Goal: Obtain resource: Download file/media

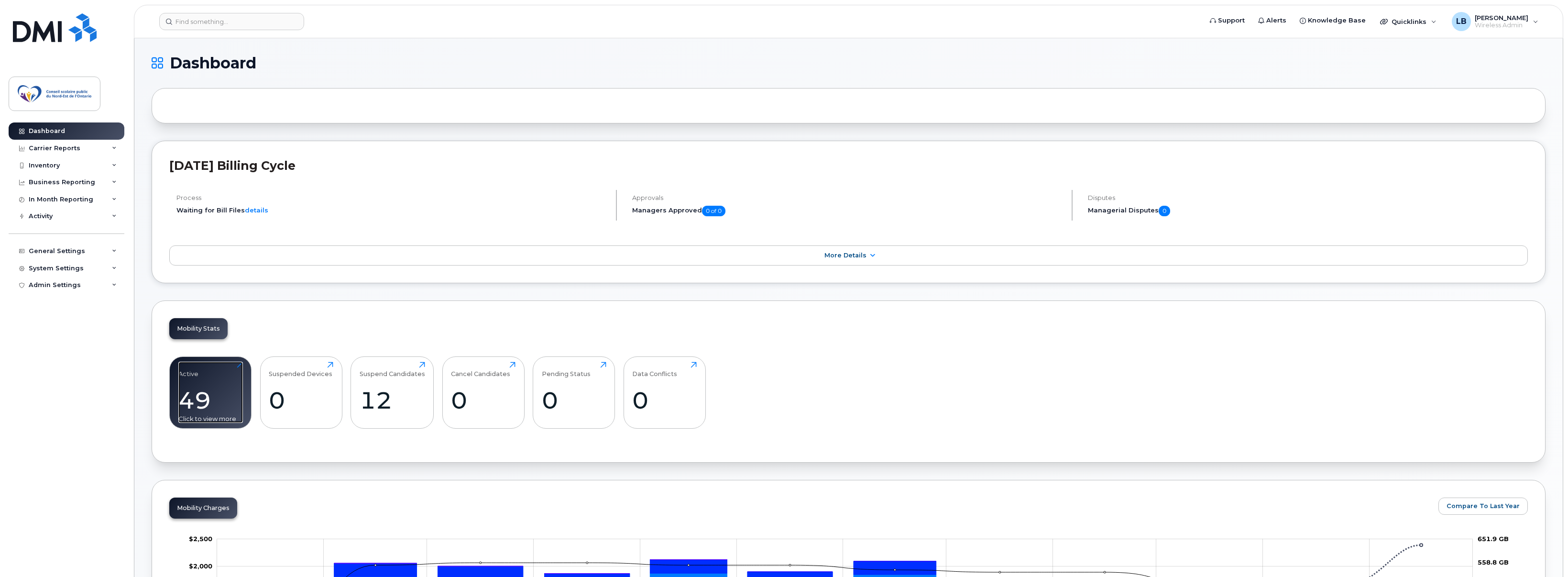
click at [215, 364] on div "Active 49 Click to view more" at bounding box center [210, 392] width 65 height 61
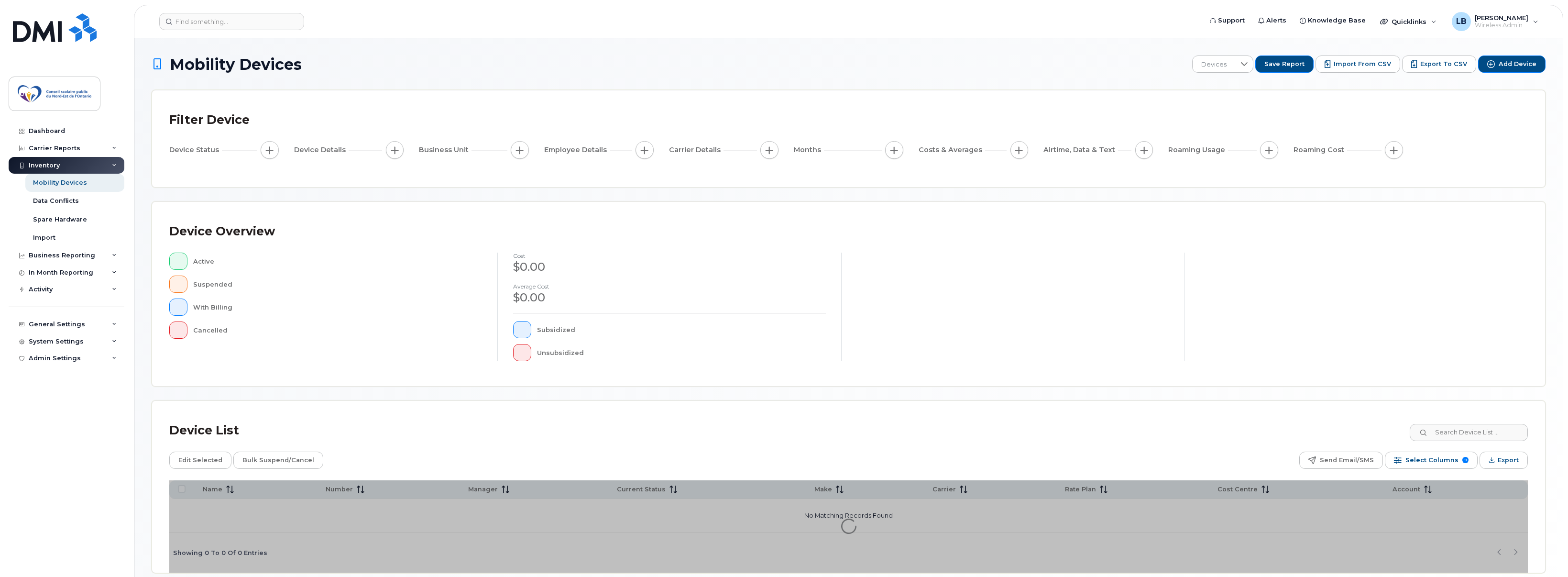
scroll to position [44, 0]
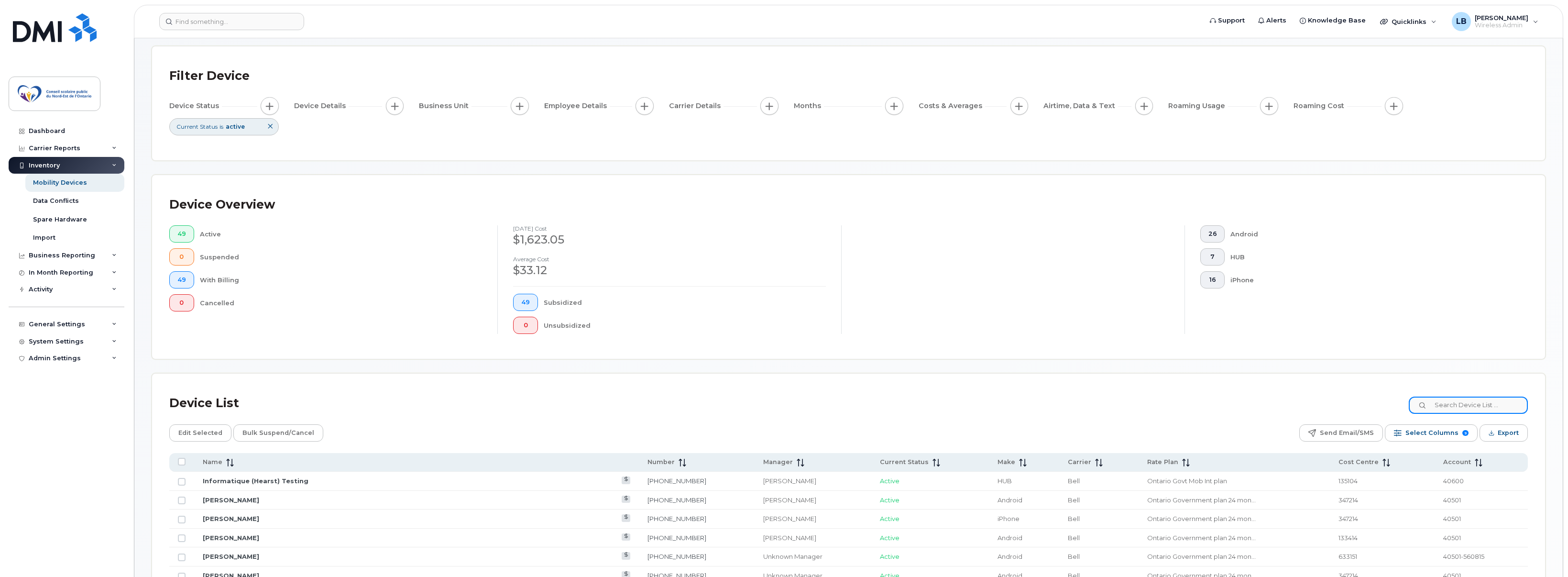
drag, startPoint x: 1453, startPoint y: 404, endPoint x: 1548, endPoint y: 411, distance: 95.3
click at [1454, 404] on input at bounding box center [1468, 405] width 119 height 17
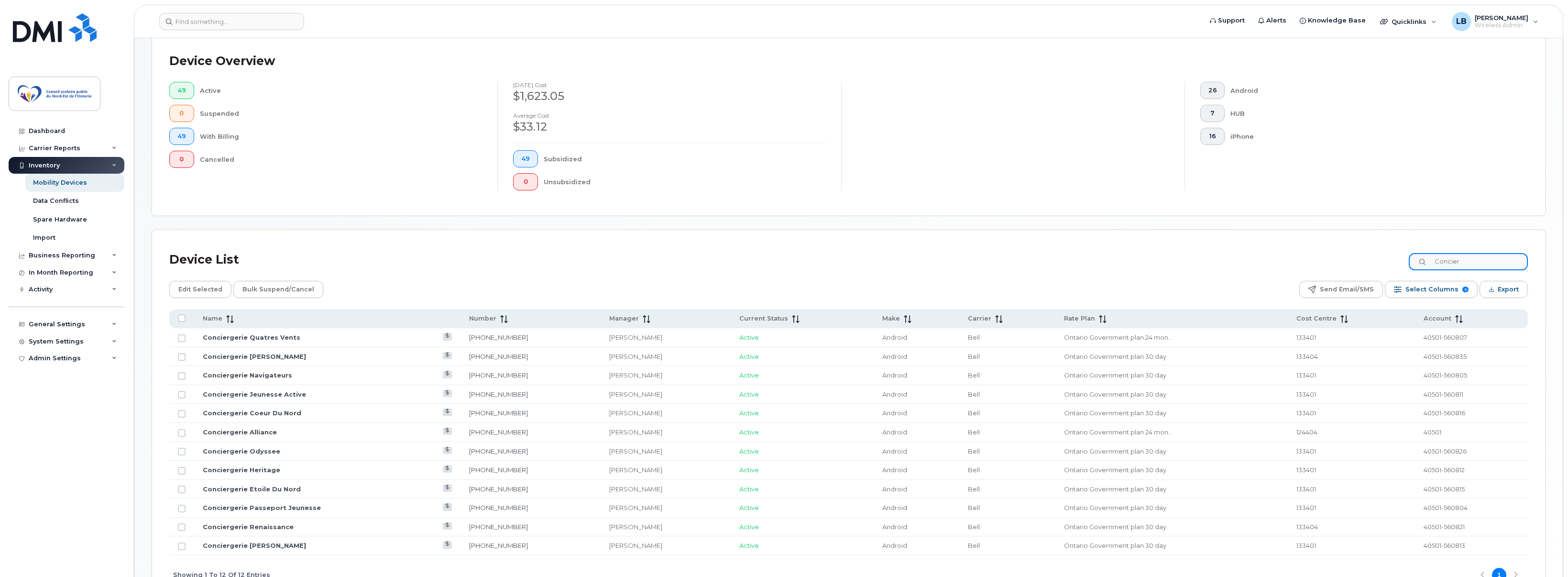
scroll to position [235, 0]
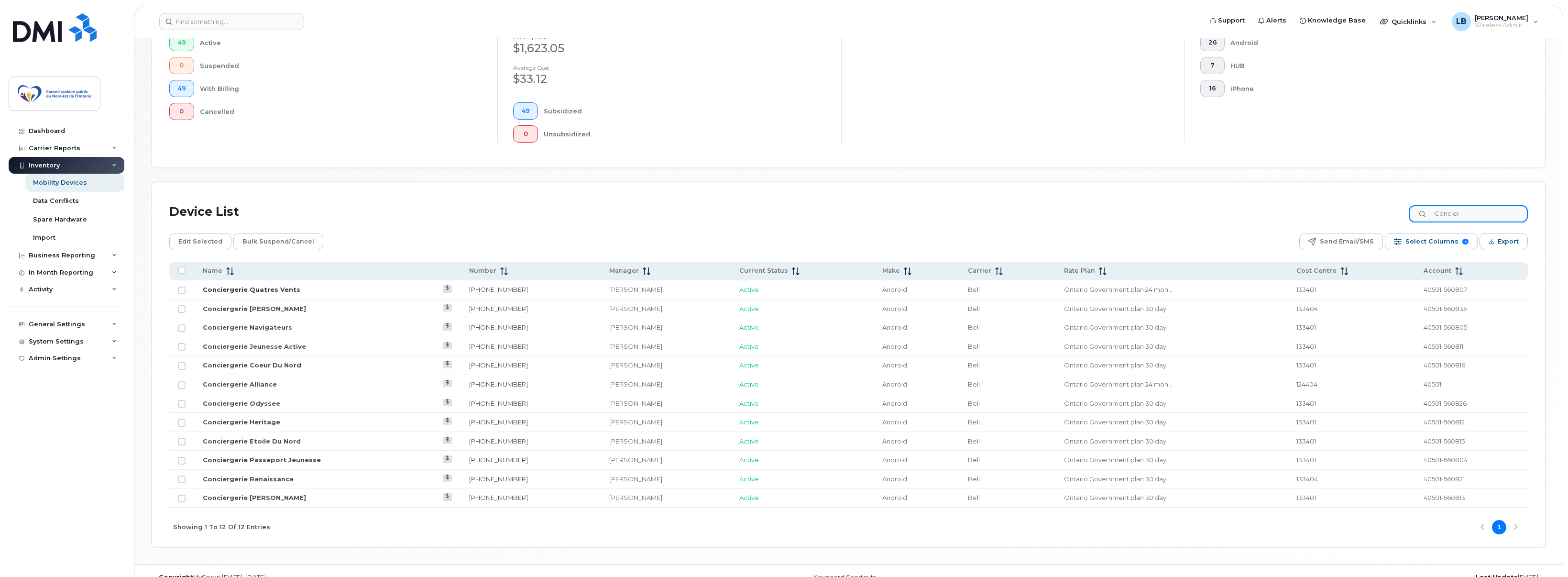
type input "Concier"
click at [246, 288] on link "Conciergerie Quatres Vents" at bounding box center [251, 289] width 98 height 8
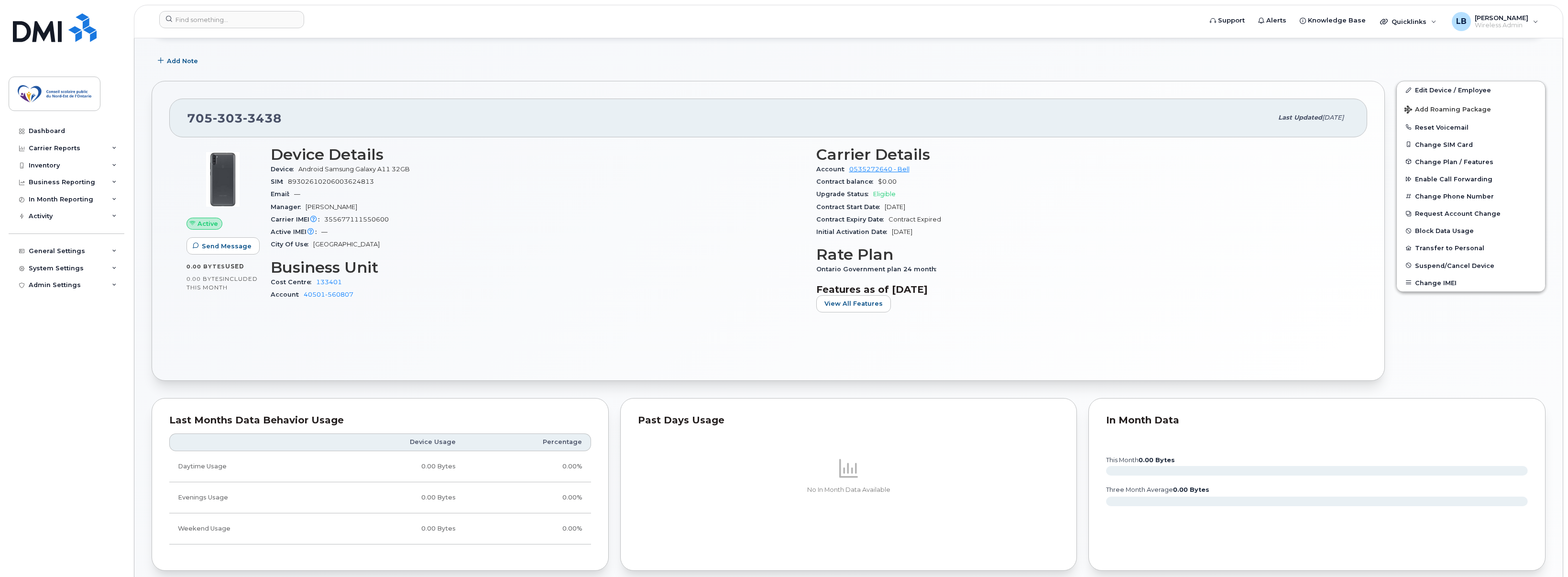
scroll to position [48, 0]
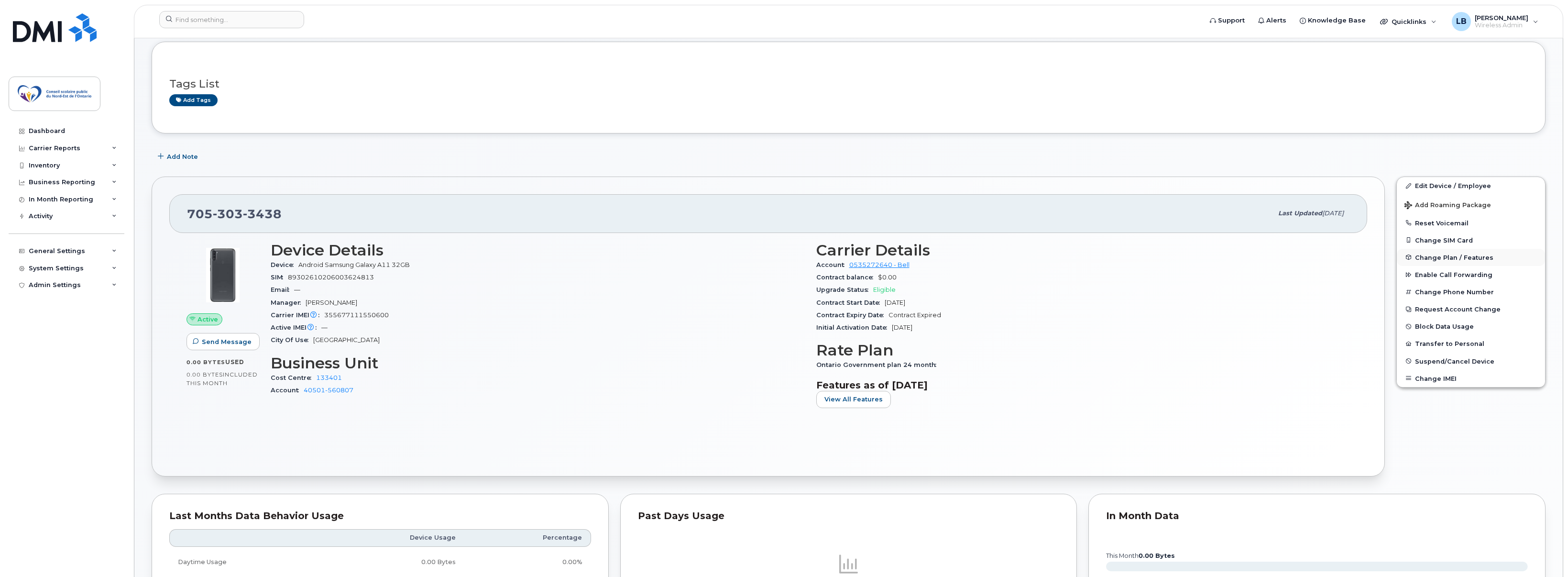
click at [1471, 256] on span "Change Plan / Features" at bounding box center [1454, 257] width 79 height 7
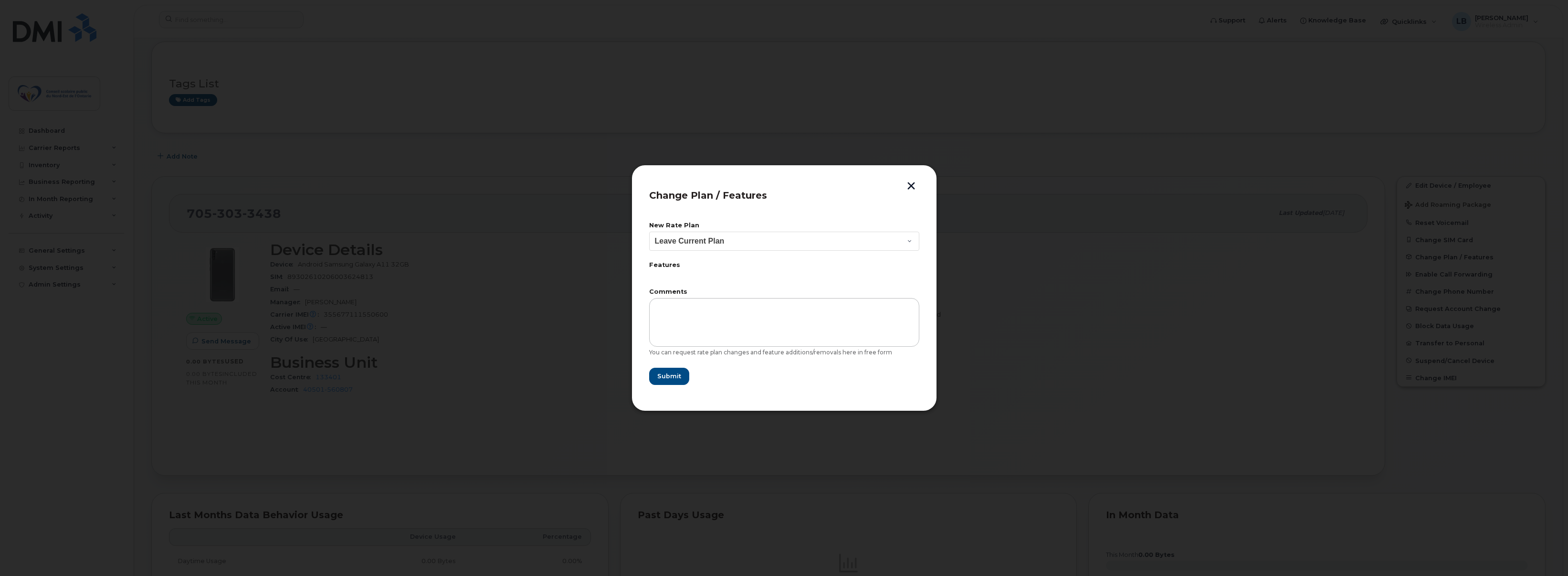
click at [910, 183] on button "button" at bounding box center [911, 187] width 15 height 10
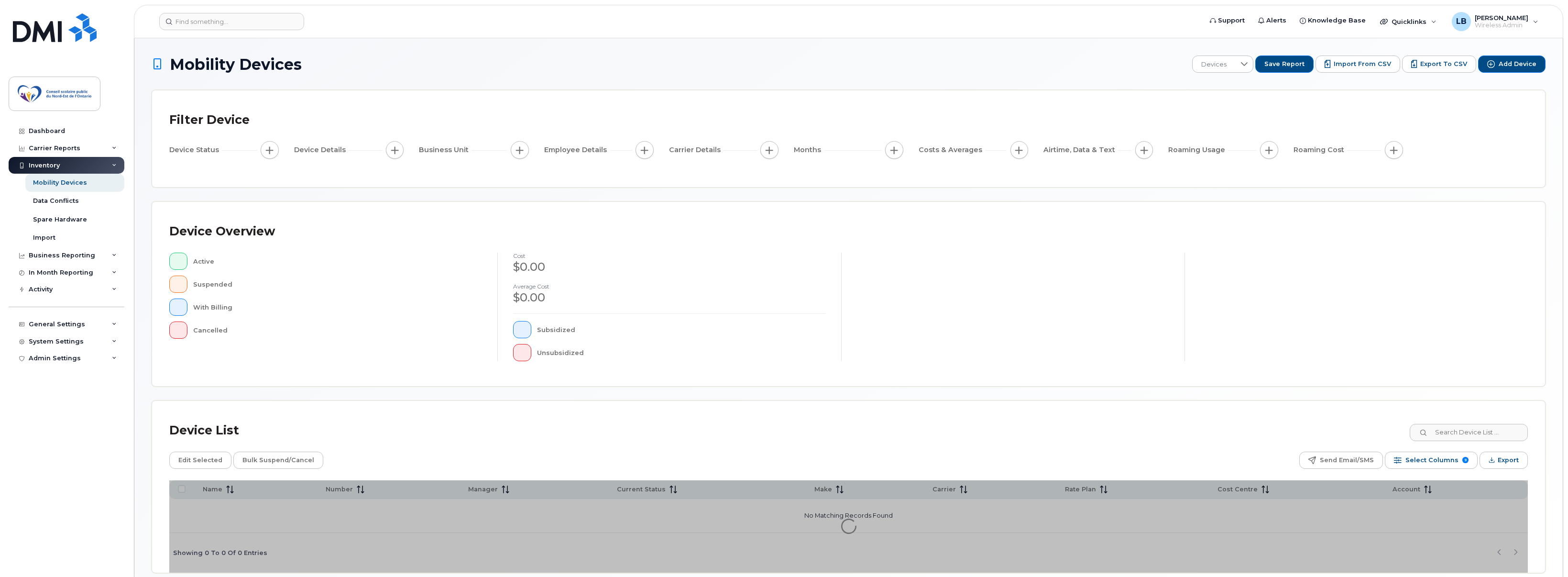
scroll to position [44, 0]
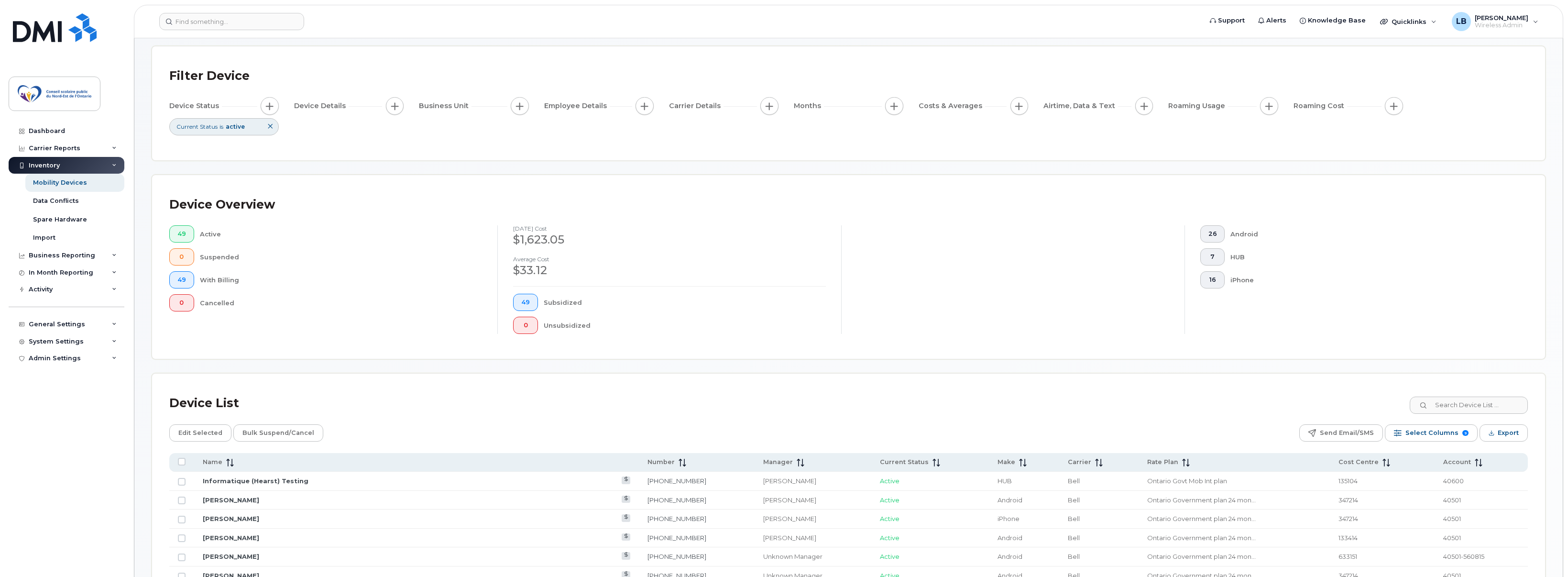
scroll to position [187, 0]
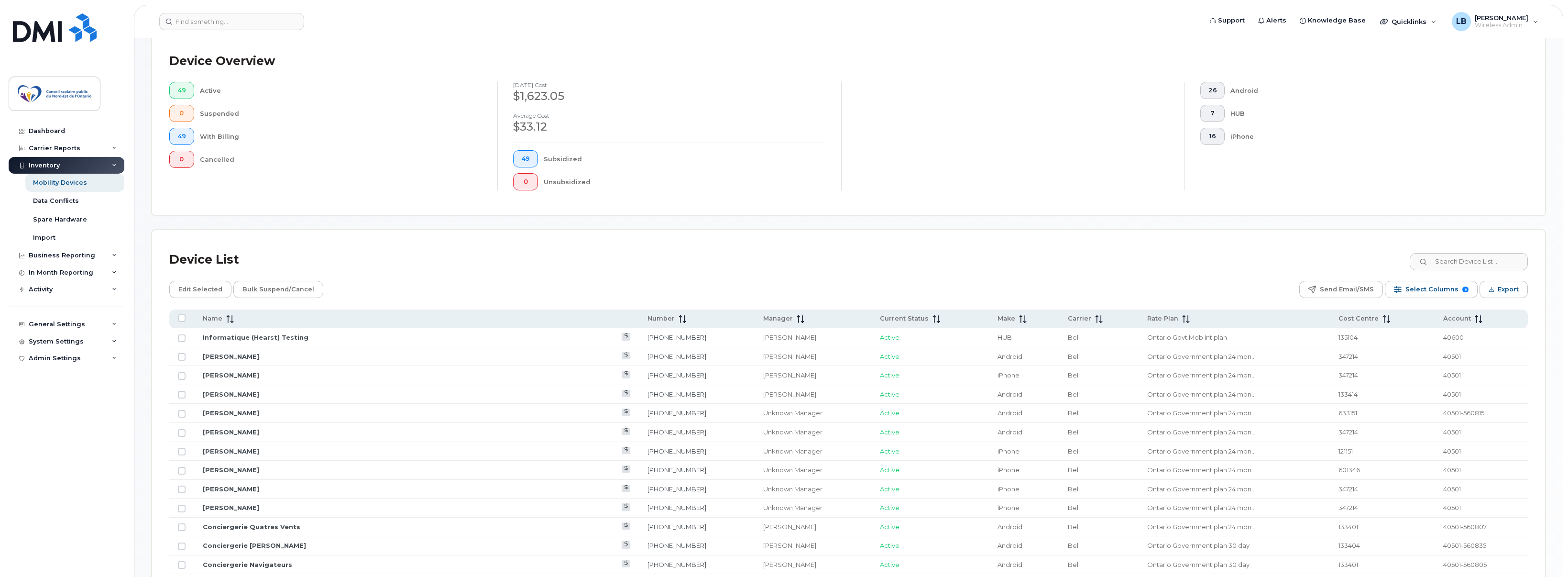
click at [1461, 252] on div "Device List" at bounding box center [849, 259] width 1359 height 25
click at [1467, 259] on input at bounding box center [1468, 262] width 119 height 17
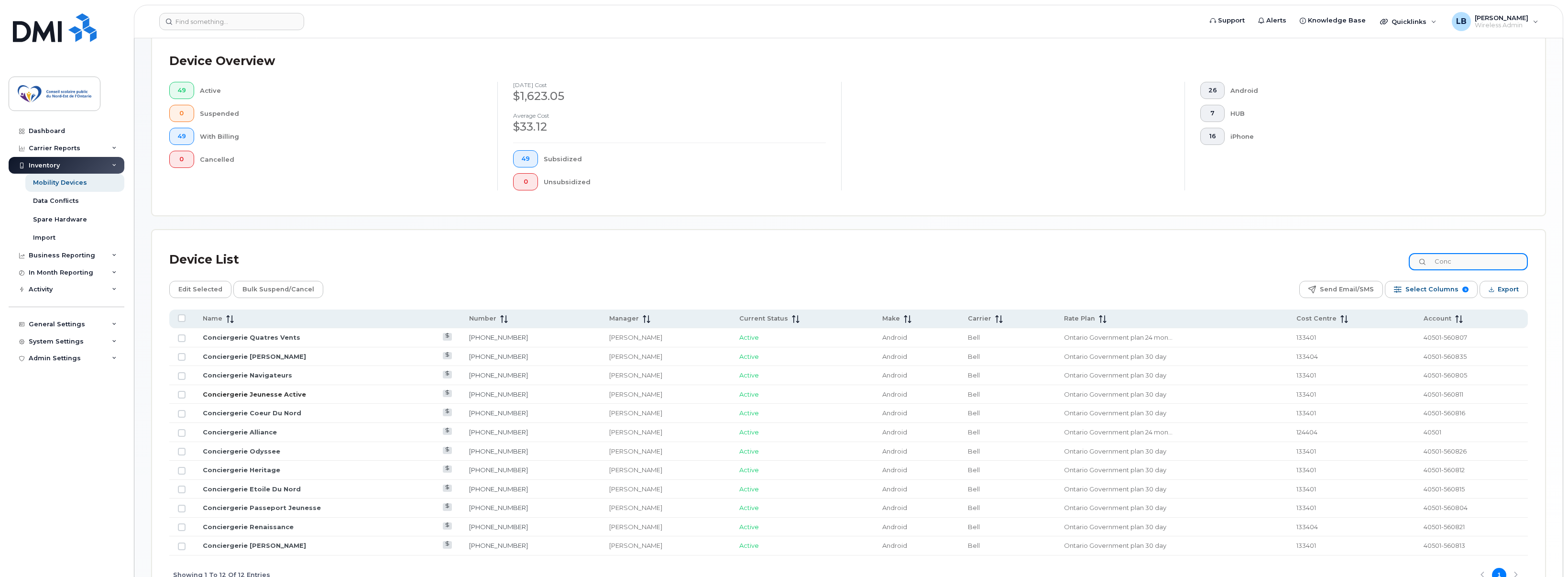
type input "Conc"
click at [251, 392] on link "Conciergerie Jeunesse Active" at bounding box center [254, 394] width 103 height 8
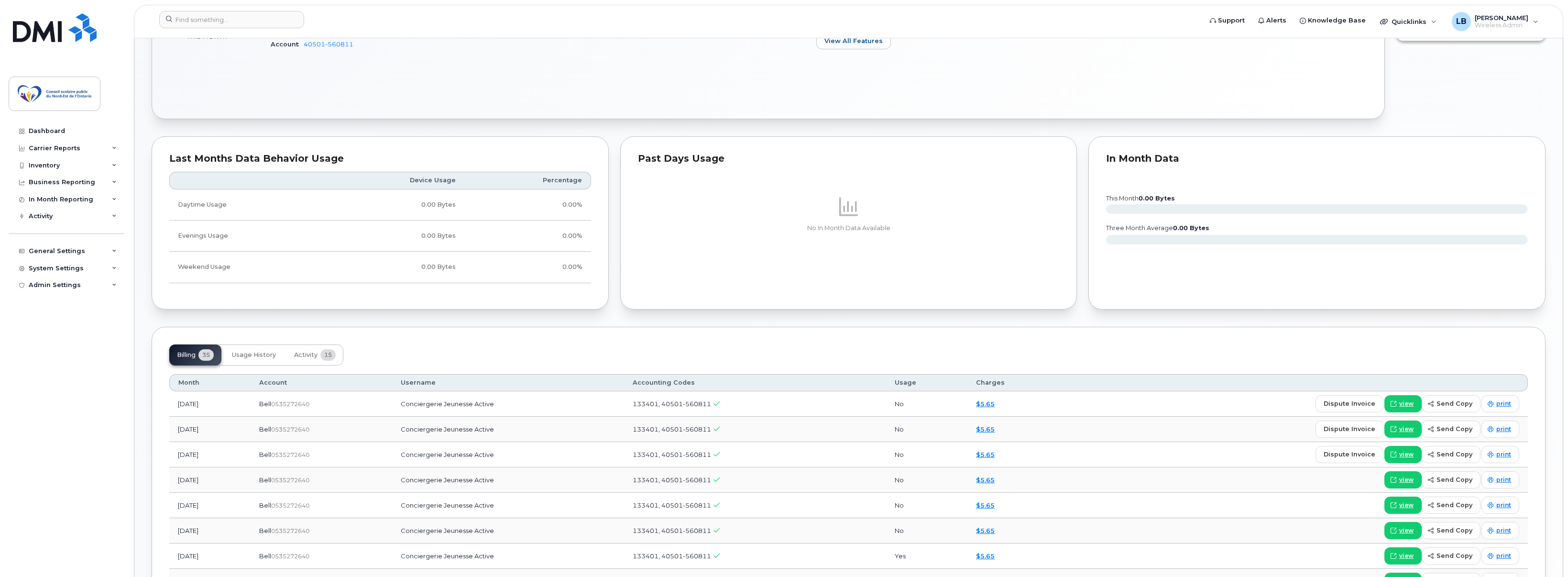
scroll to position [96, 0]
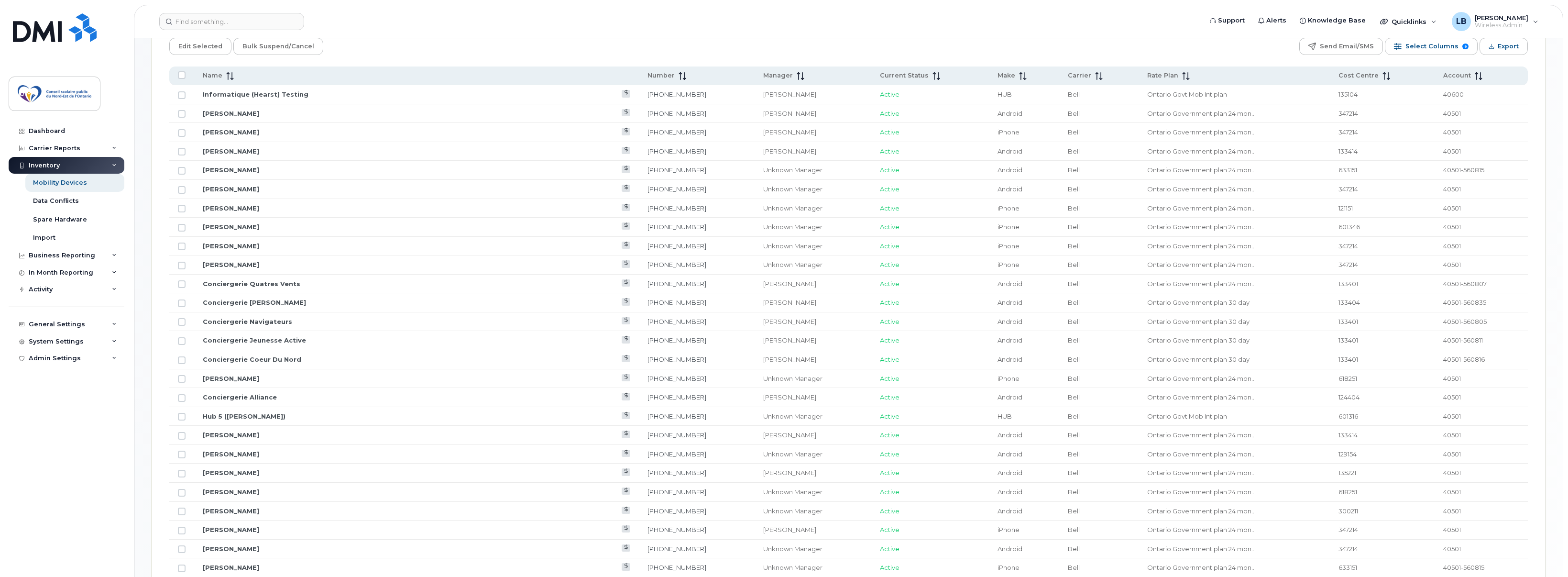
scroll to position [526, 0]
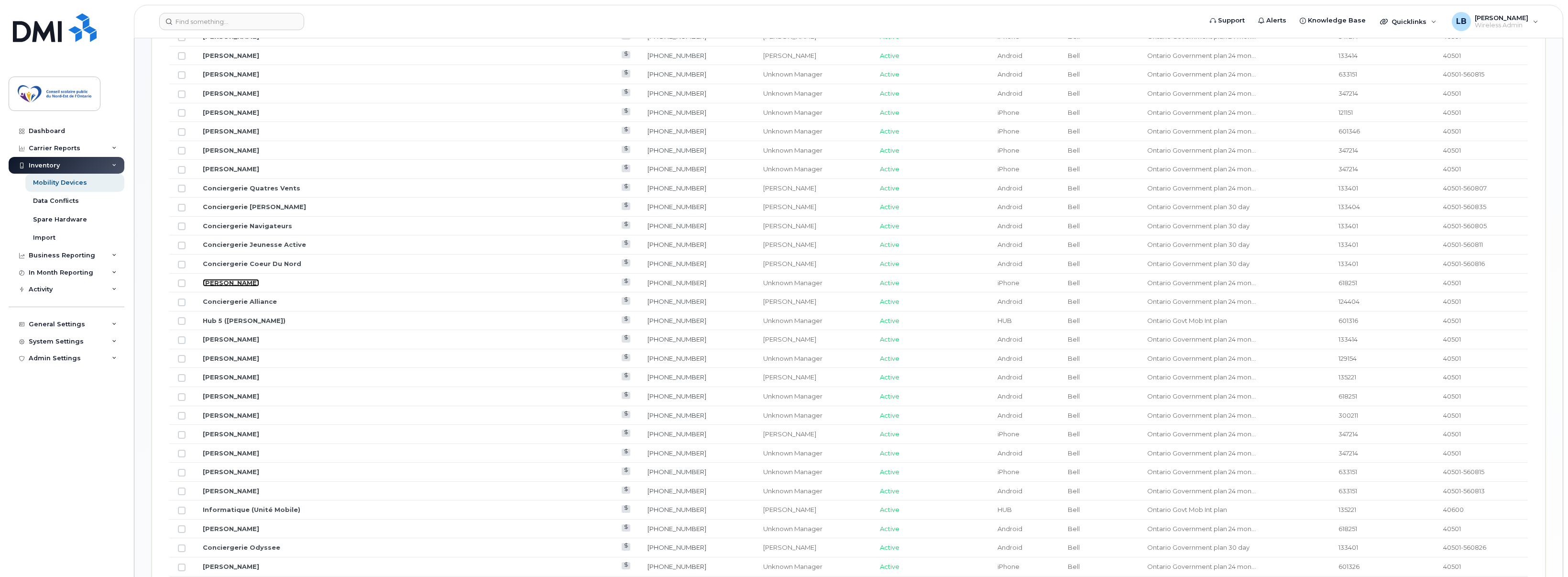
click at [232, 283] on link "[PERSON_NAME]" at bounding box center [231, 282] width 57 height 8
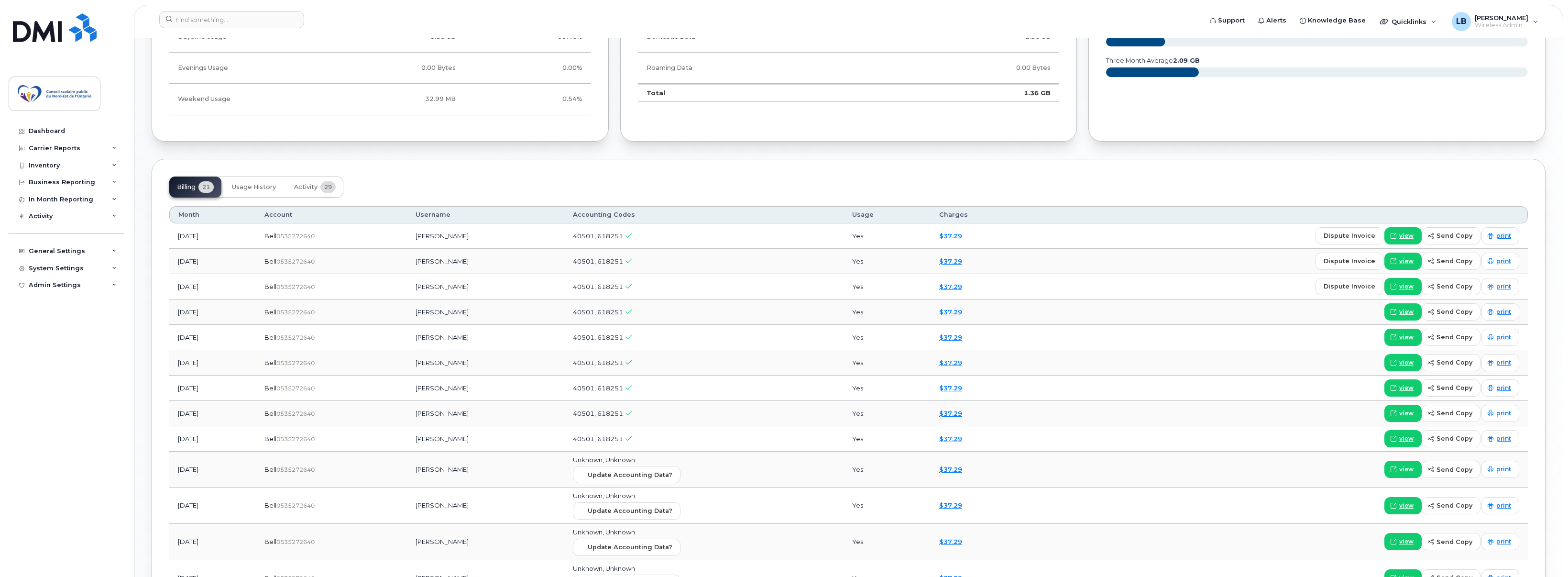
scroll to position [490, 0]
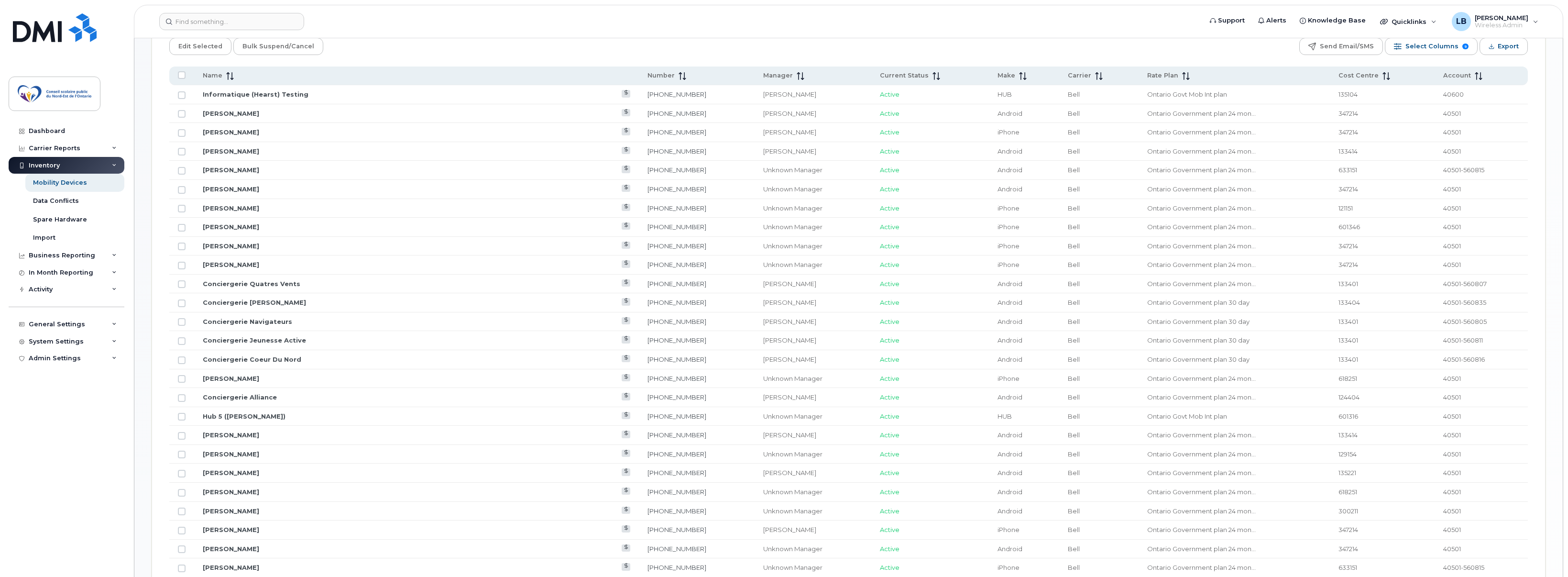
scroll to position [478, 0]
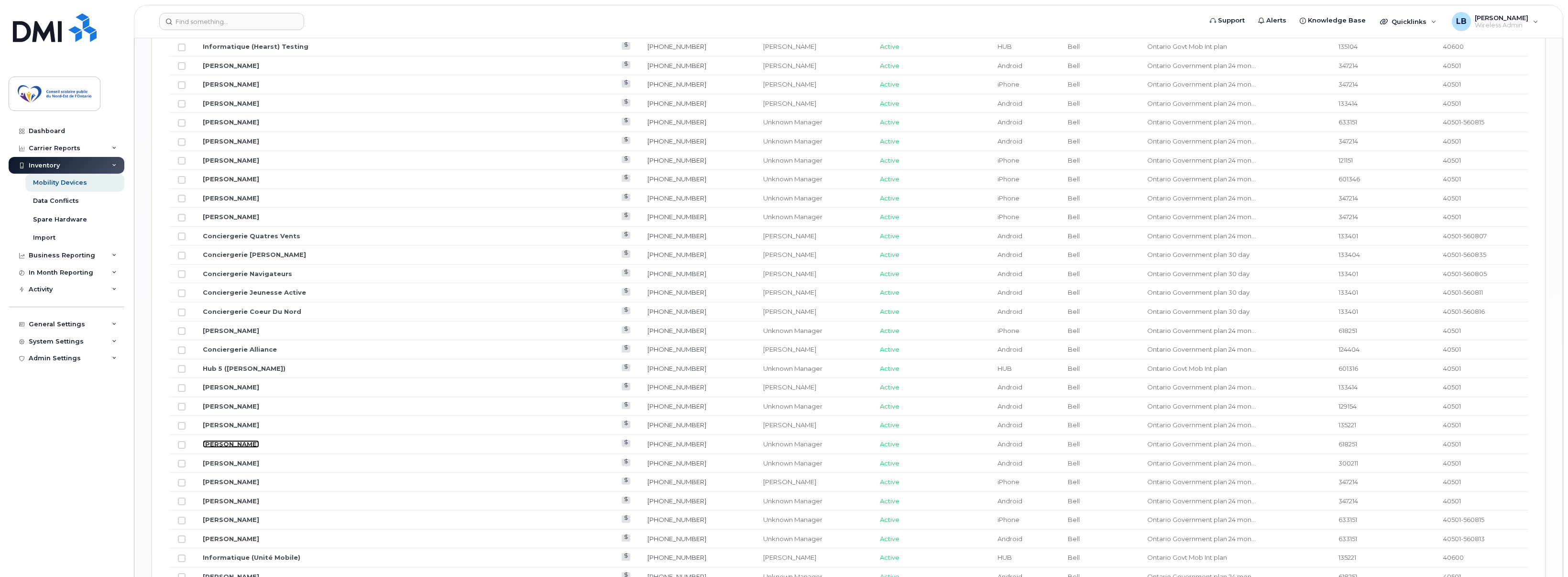
click at [223, 443] on link "[PERSON_NAME]" at bounding box center [231, 443] width 57 height 8
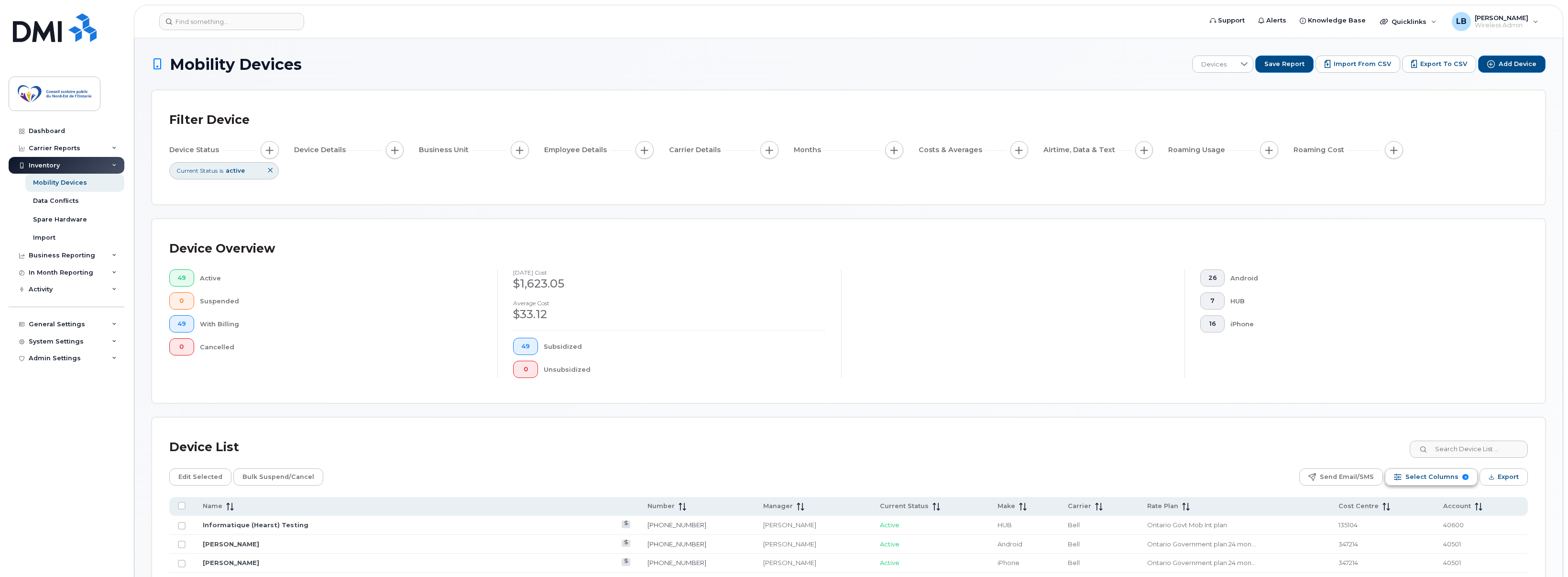
click at [1425, 477] on span "Select Columns" at bounding box center [1432, 477] width 53 height 15
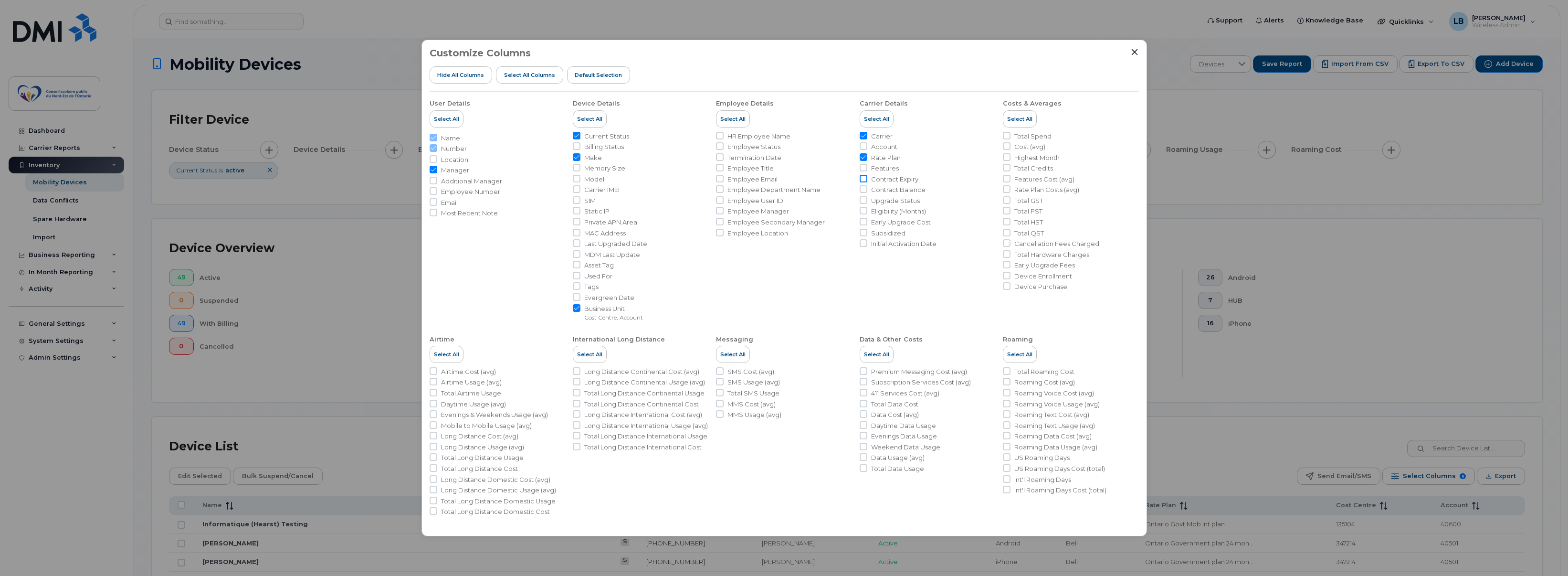
click at [861, 178] on input "Contract Expiry" at bounding box center [863, 178] width 8 height 8
checkbox input "true"
click at [1137, 52] on icon "Close" at bounding box center [1135, 52] width 8 height 8
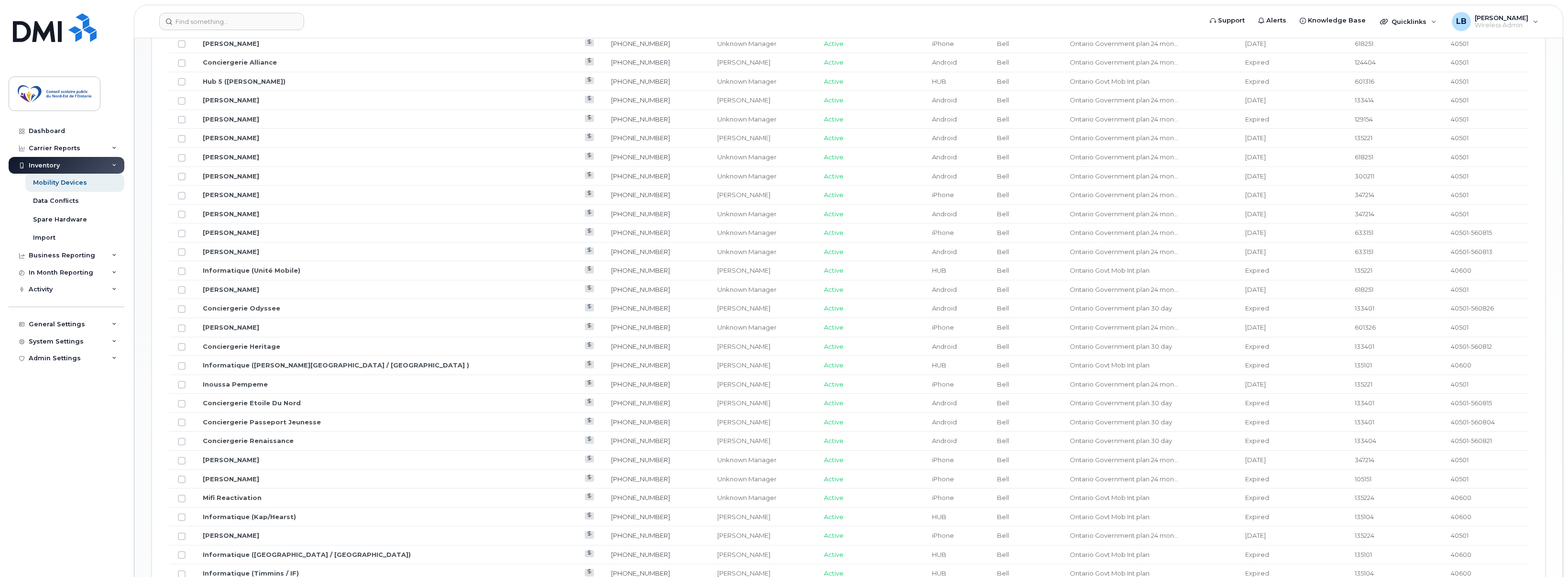
scroll to position [335, 0]
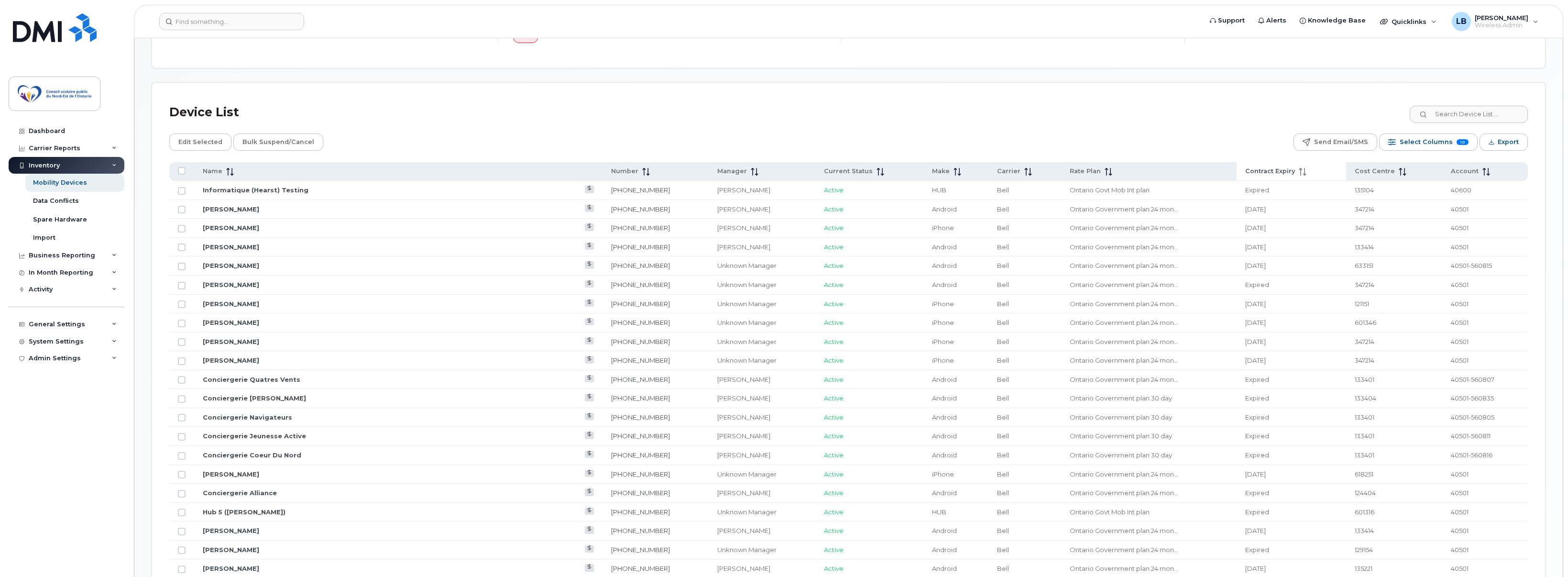
click at [1300, 171] on icon at bounding box center [1301, 171] width 1 height 8
click at [1295, 176] on span at bounding box center [1301, 171] width 12 height 9
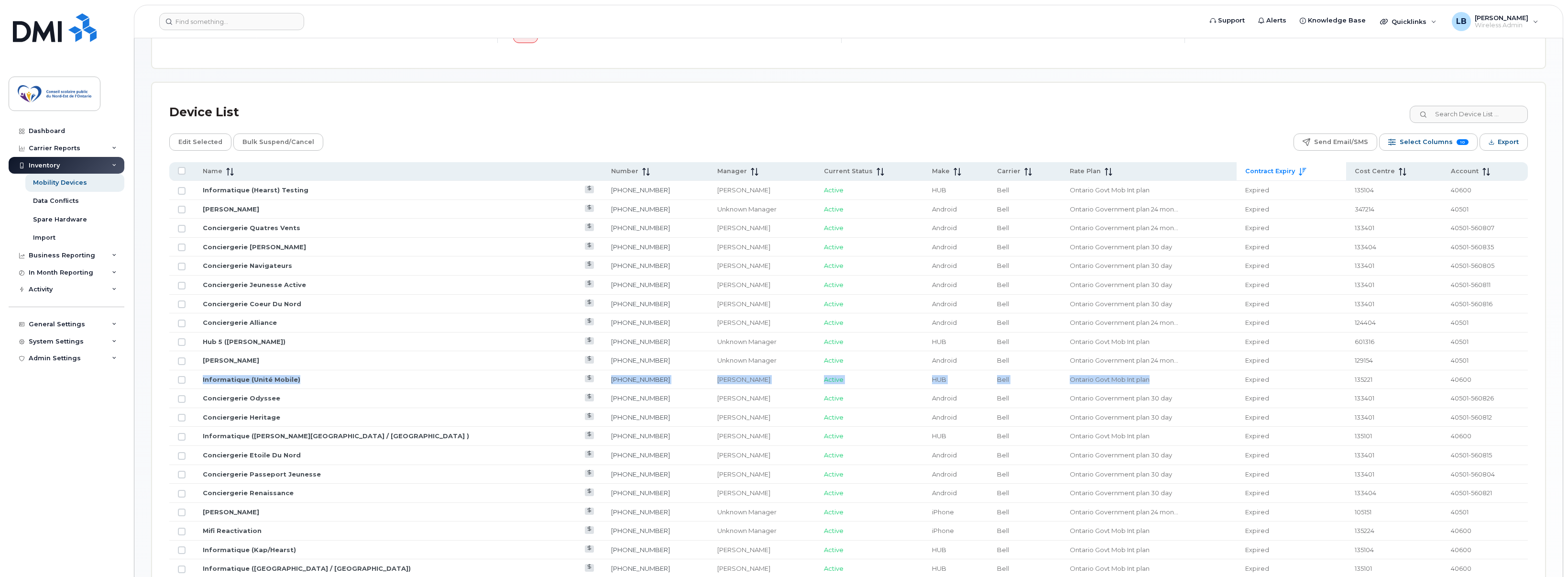
drag, startPoint x: 1069, startPoint y: 380, endPoint x: 198, endPoint y: 375, distance: 871.0
click at [198, 375] on tr "Informatique (Unité Mobile) [PHONE_NUMBER] [PERSON_NAME] Active HUB Bell [GEOGR…" at bounding box center [849, 379] width 1359 height 19
drag, startPoint x: 198, startPoint y: 375, endPoint x: 320, endPoint y: 384, distance: 122.3
click at [320, 384] on td "Informatique (Unité Mobile)" at bounding box center [398, 379] width 409 height 19
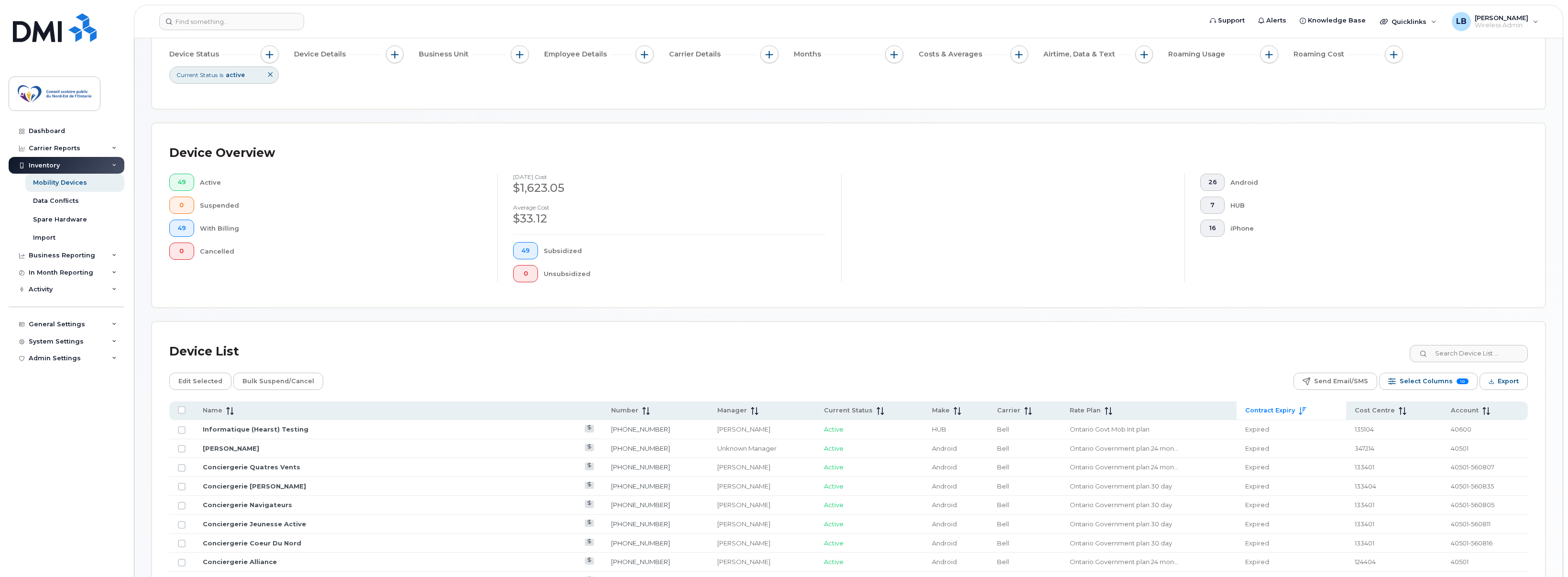
scroll to position [143, 0]
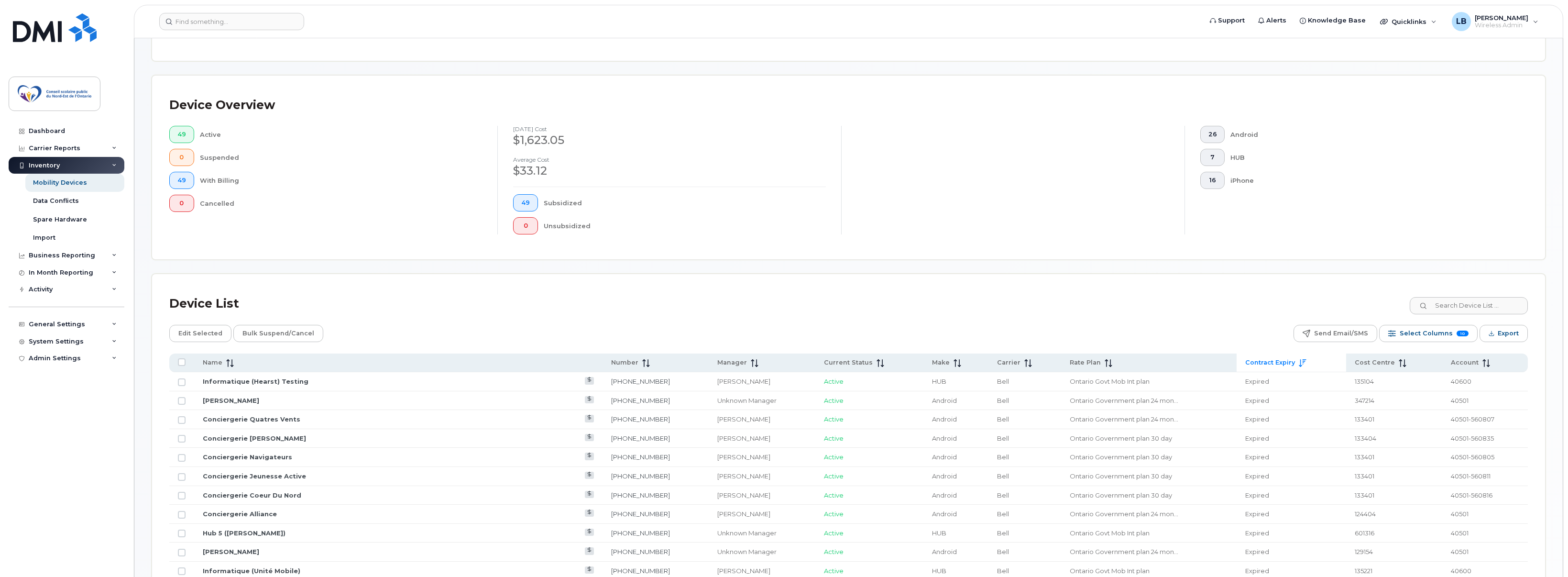
click at [1299, 363] on icon at bounding box center [1303, 363] width 8 height 8
drag, startPoint x: 1251, startPoint y: 363, endPoint x: 1219, endPoint y: 360, distance: 32.1
click at [1245, 360] on span "Contract Expiry" at bounding box center [1270, 362] width 50 height 9
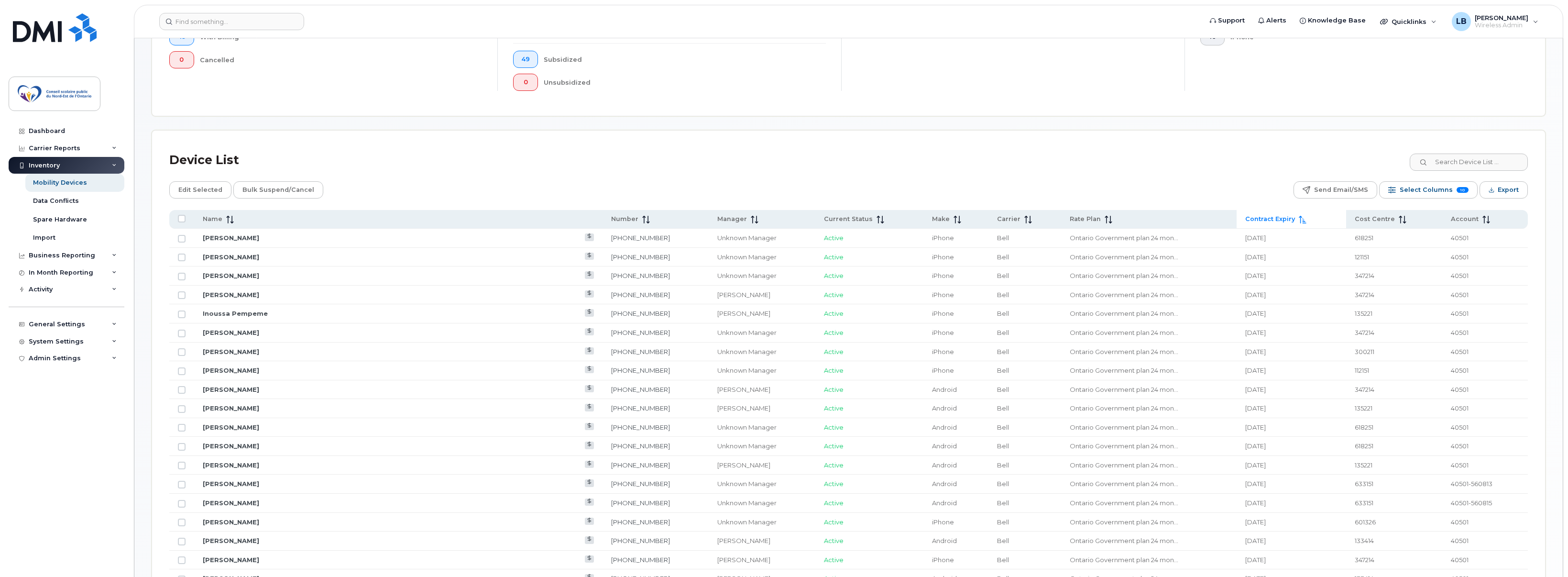
scroll to position [239, 0]
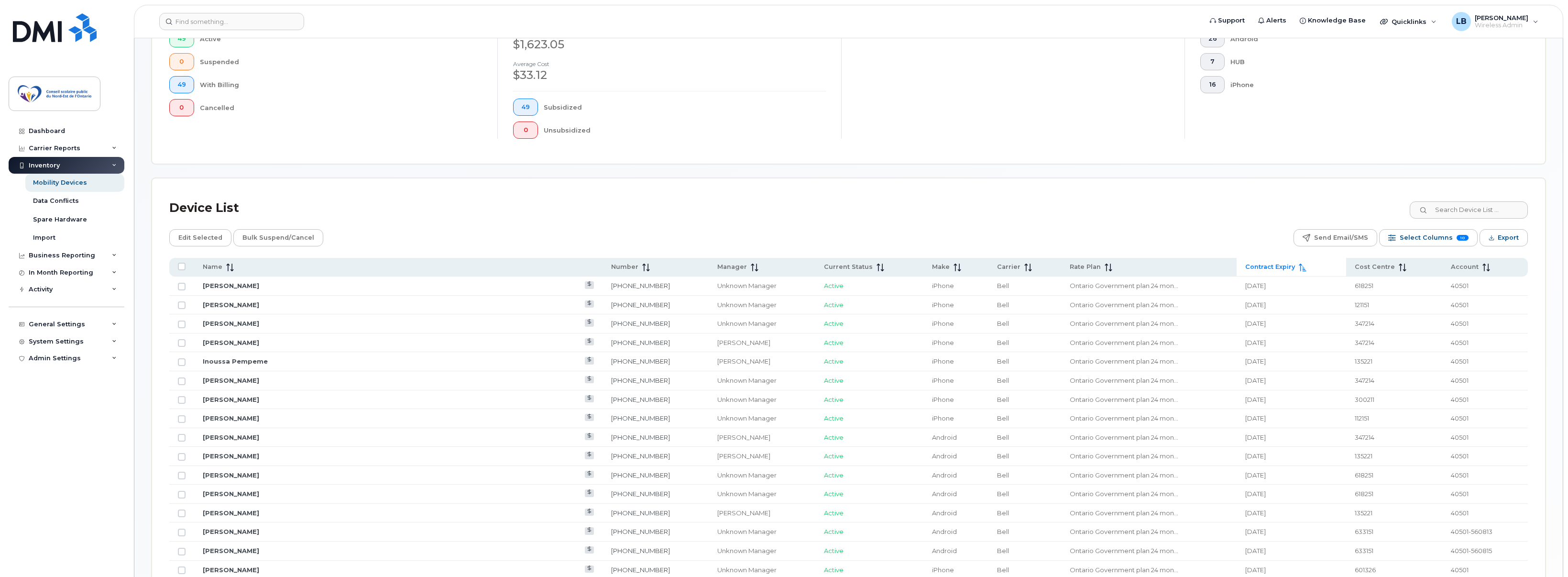
click at [1261, 270] on div "Contract Expiry" at bounding box center [1291, 267] width 92 height 9
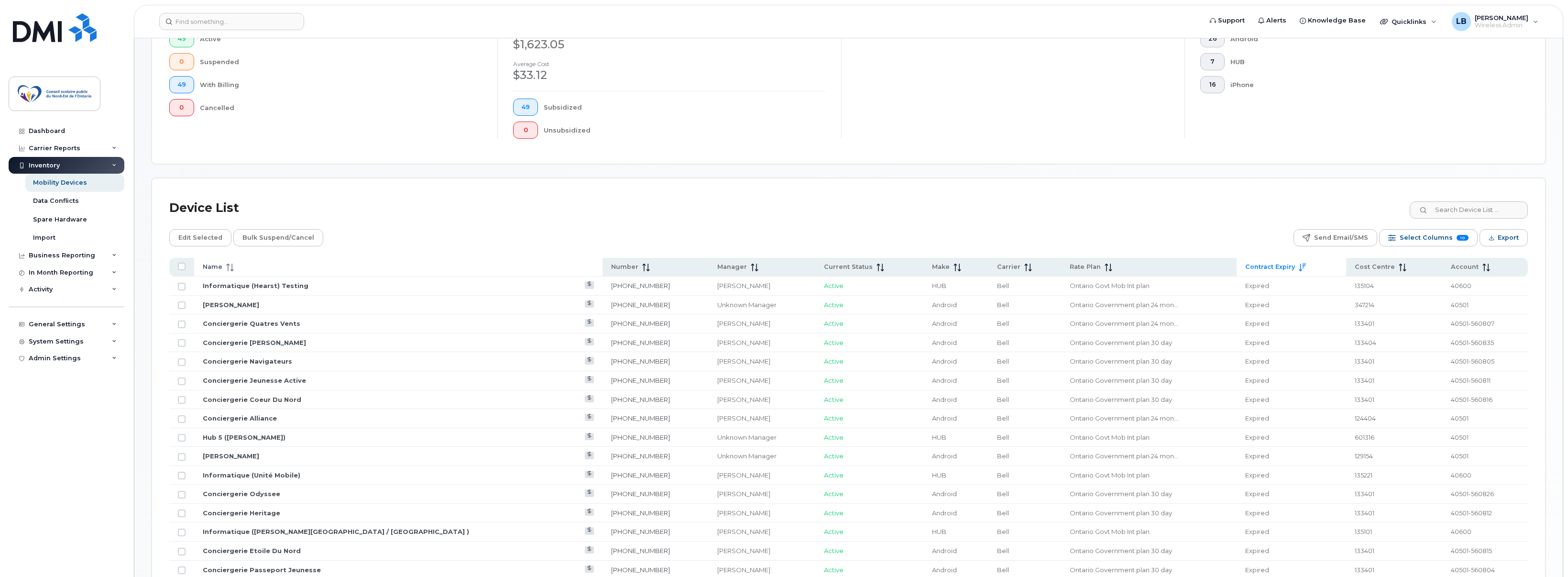
click at [229, 265] on icon at bounding box center [230, 267] width 8 height 8
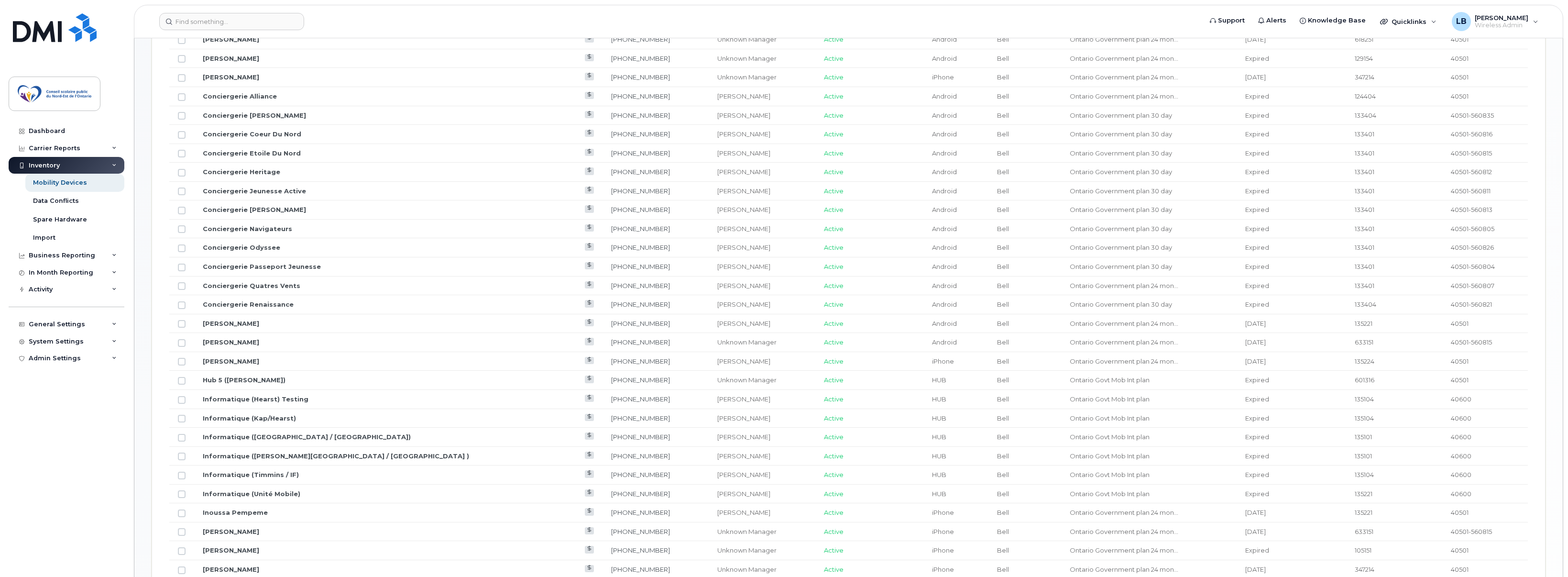
scroll to position [141, 0]
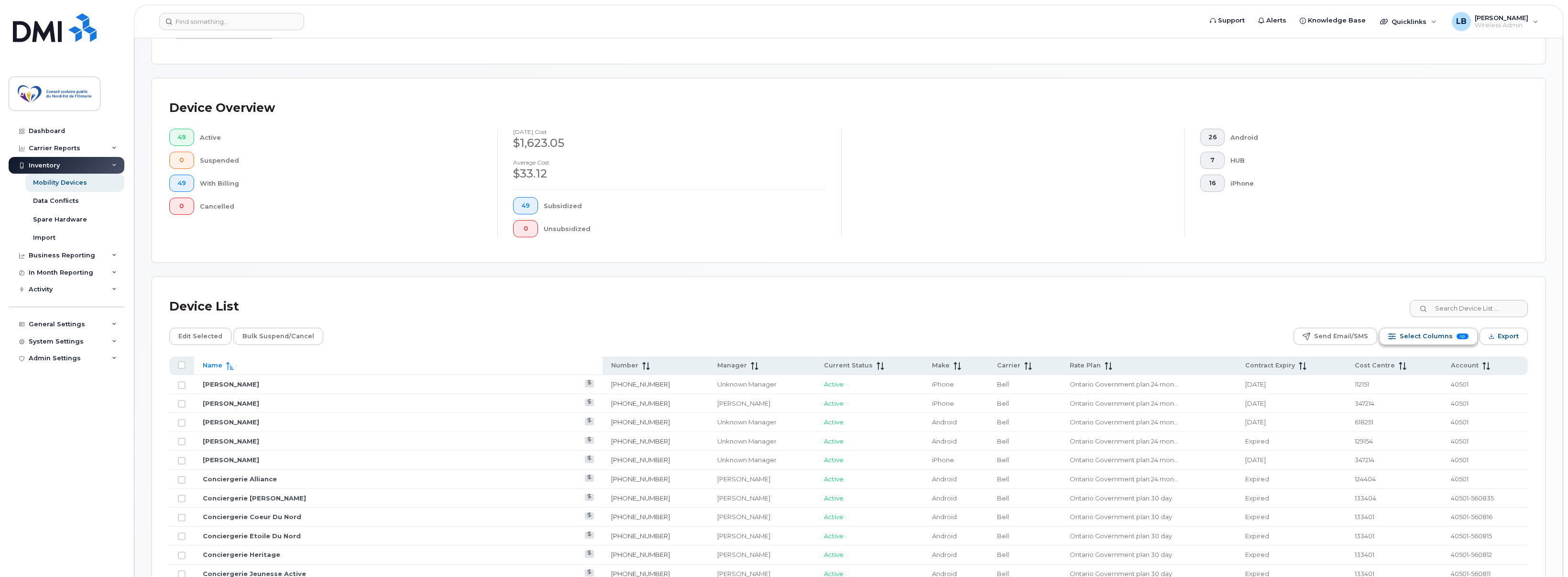
click at [1457, 337] on button "Select Columns 10" at bounding box center [1429, 336] width 99 height 17
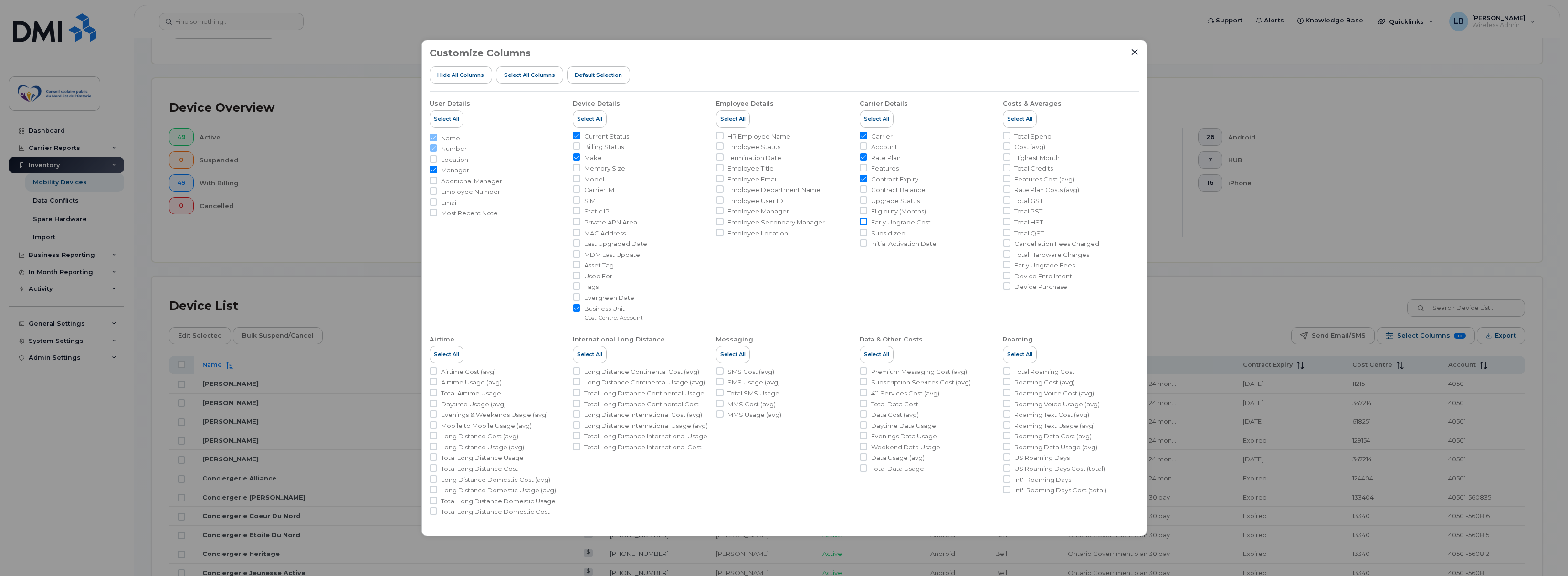
click at [863, 222] on input "Early Upgrade Cost" at bounding box center [863, 222] width 8 height 8
checkbox input "true"
click at [579, 178] on input "Model" at bounding box center [576, 178] width 8 height 8
checkbox input "true"
click at [434, 169] on input "Manager" at bounding box center [433, 169] width 8 height 8
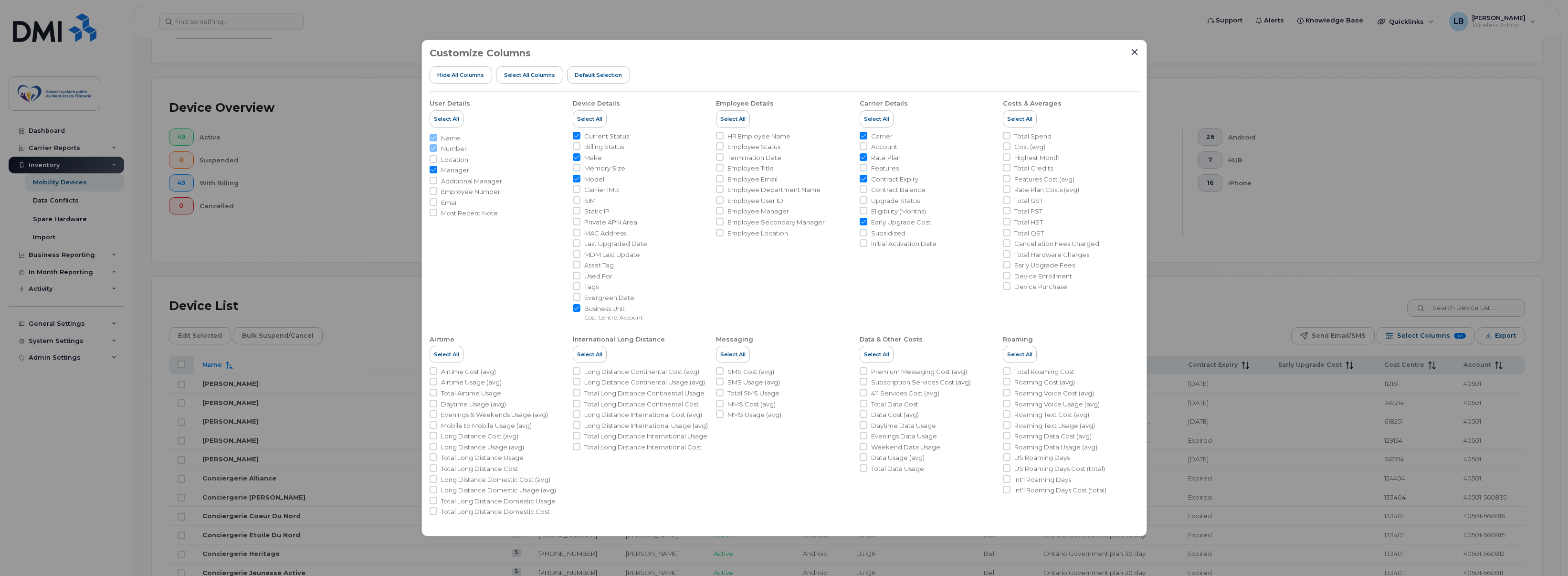
checkbox input "false"
click at [862, 134] on input "Carrier" at bounding box center [863, 135] width 8 height 8
checkbox input "false"
click at [1007, 287] on input "Device Purchase" at bounding box center [1007, 286] width 8 height 8
checkbox input "true"
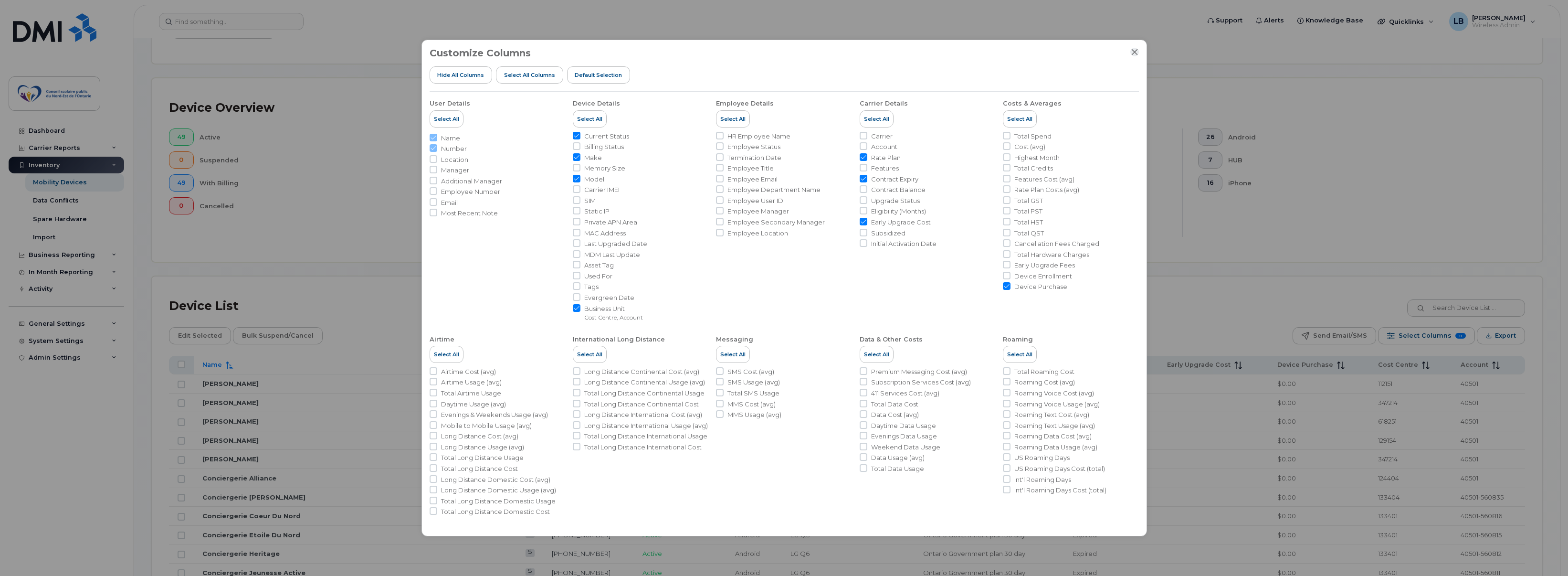
click at [1135, 52] on icon "Close" at bounding box center [1134, 52] width 6 height 6
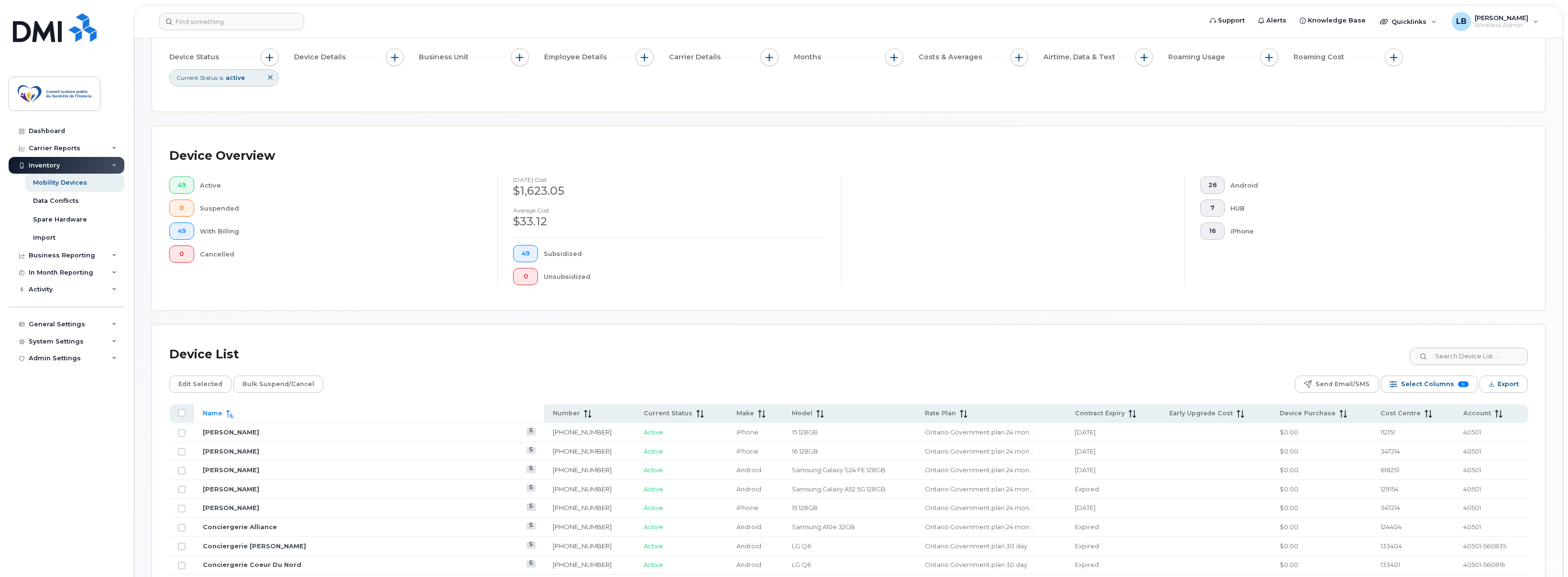
scroll to position [45, 0]
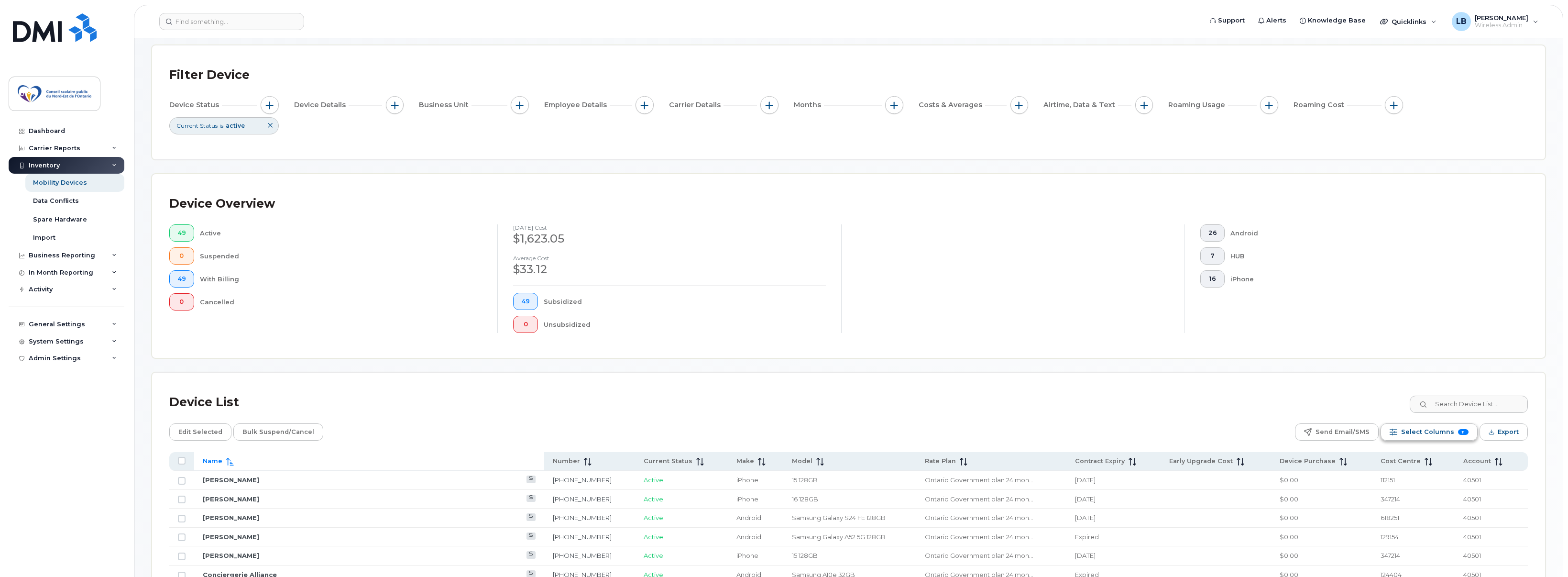
click at [1411, 429] on span "Select Columns" at bounding box center [1428, 432] width 53 height 15
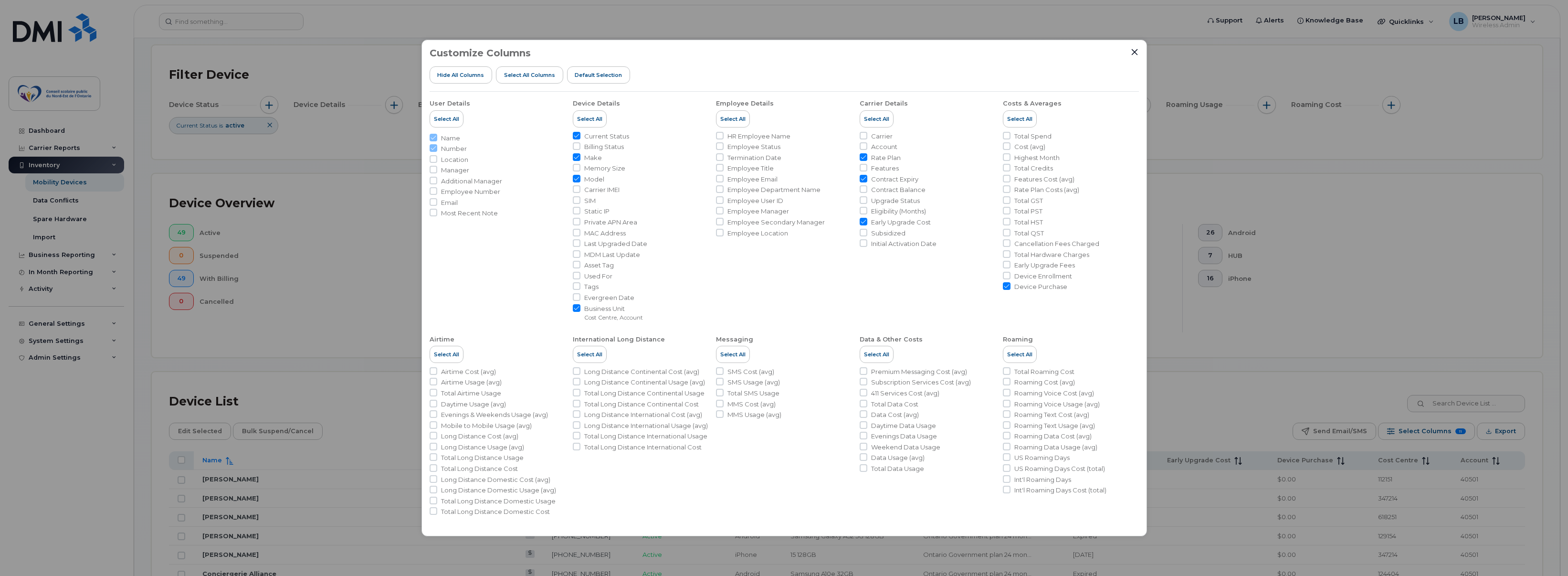
click at [1007, 287] on input "Device Purchase" at bounding box center [1007, 286] width 8 height 8
checkbox input "false"
click at [1133, 50] on icon "Close" at bounding box center [1135, 52] width 8 height 8
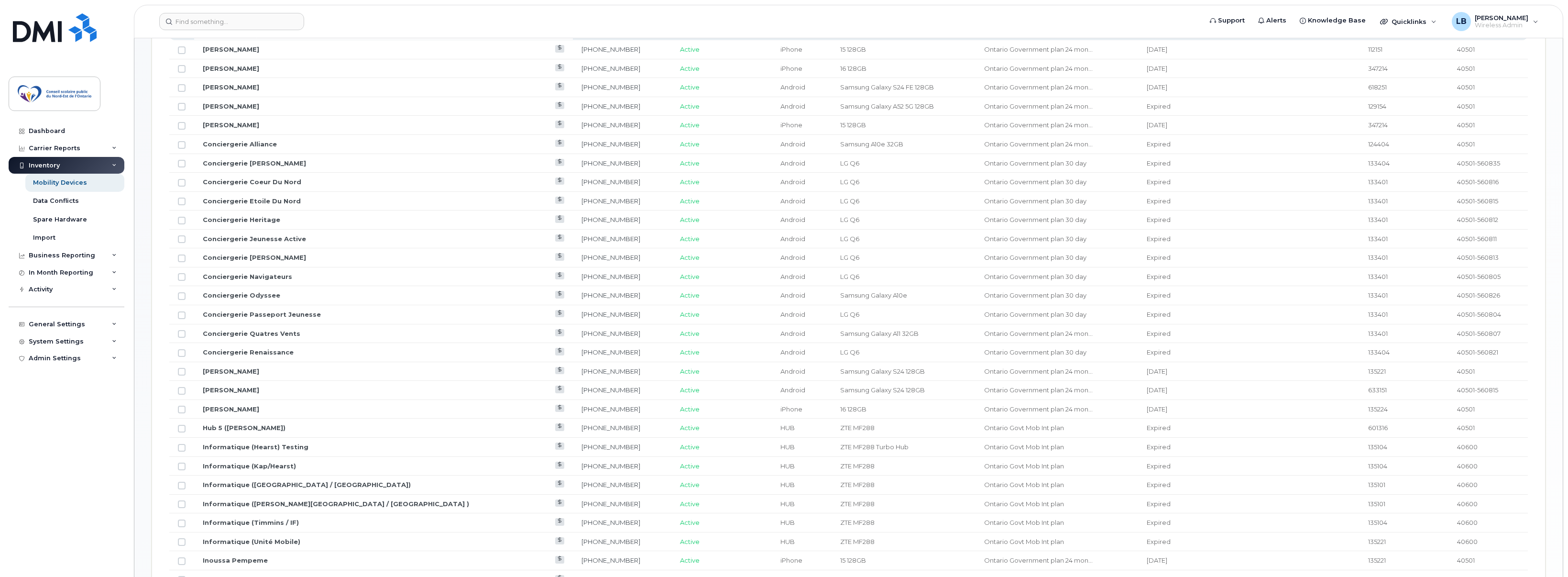
scroll to position [141, 0]
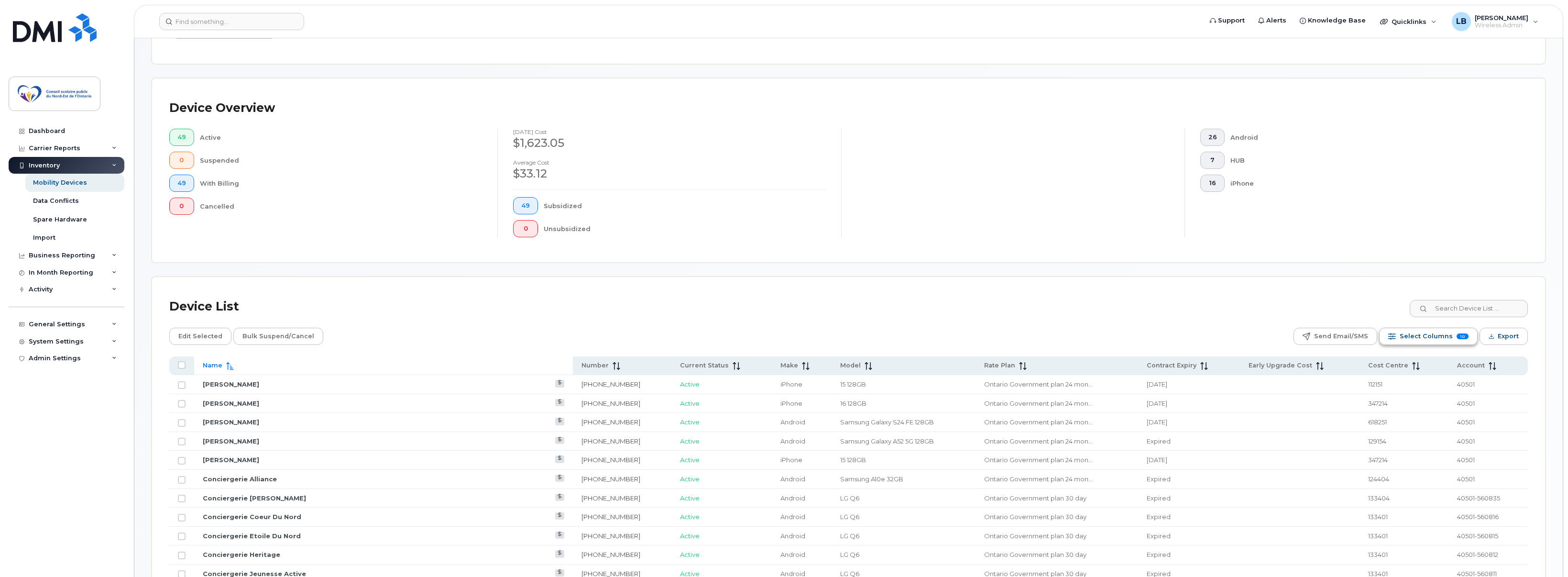
click at [1411, 329] on span "Select Columns" at bounding box center [1426, 337] width 53 height 15
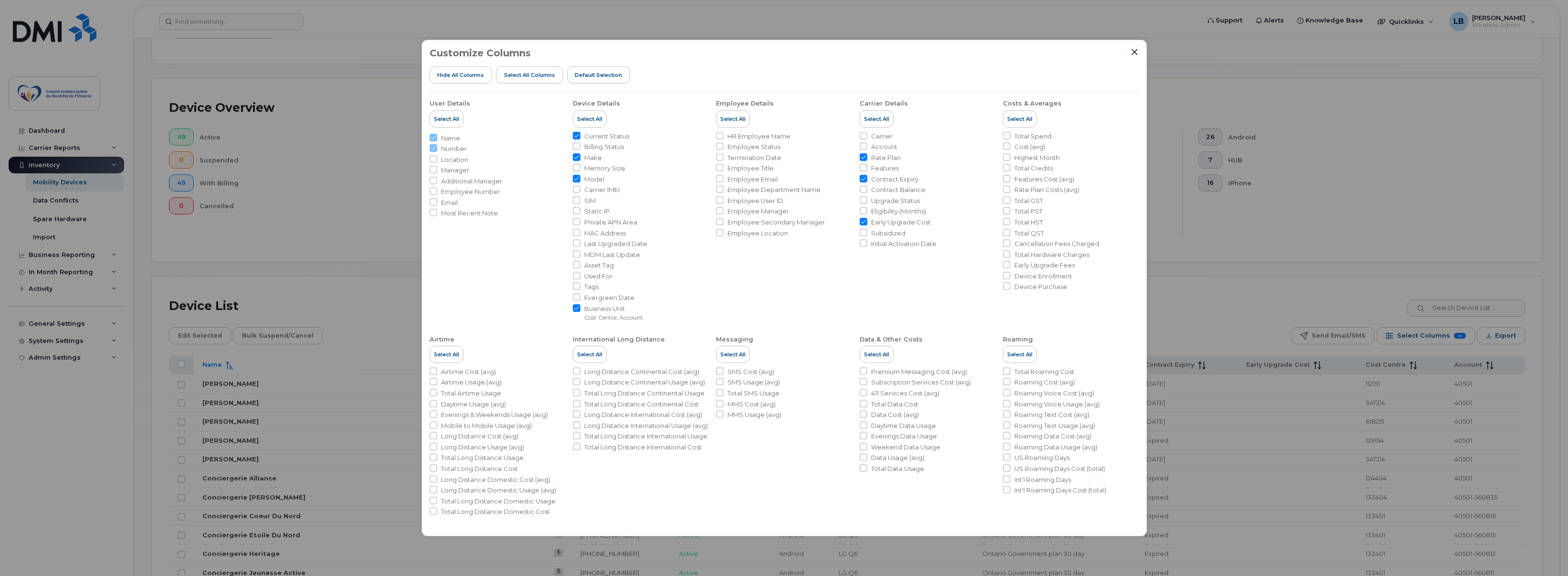
click at [864, 223] on input "Early Upgrade Cost" at bounding box center [863, 222] width 8 height 8
checkbox input "false"
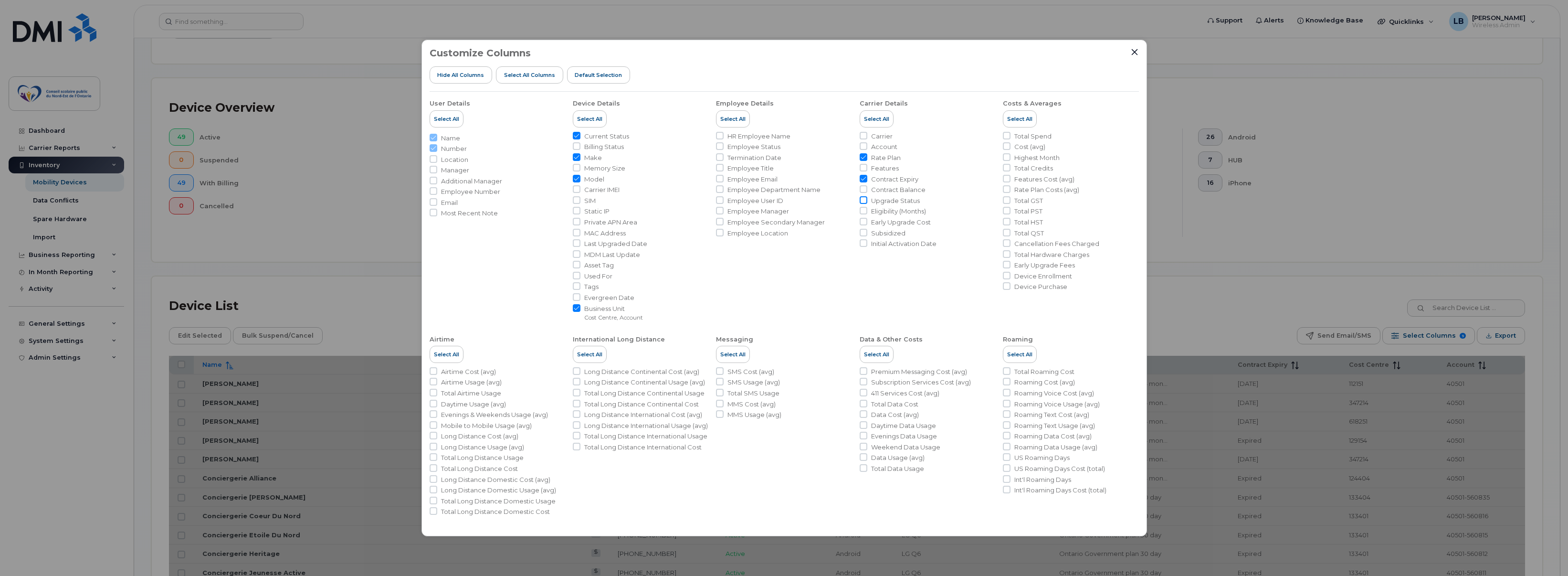
click at [861, 200] on input "Upgrade Status" at bounding box center [863, 200] width 8 height 8
checkbox input "true"
click at [1133, 53] on icon "Close" at bounding box center [1134, 52] width 6 height 6
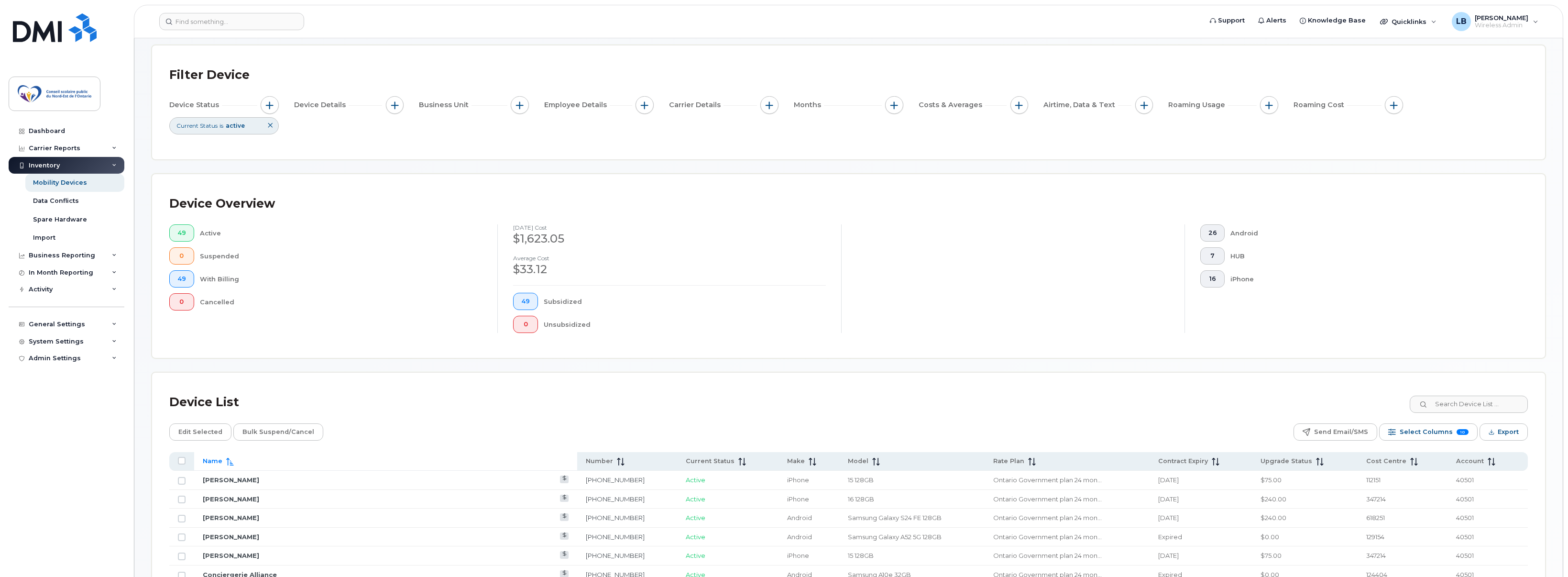
scroll to position [284, 0]
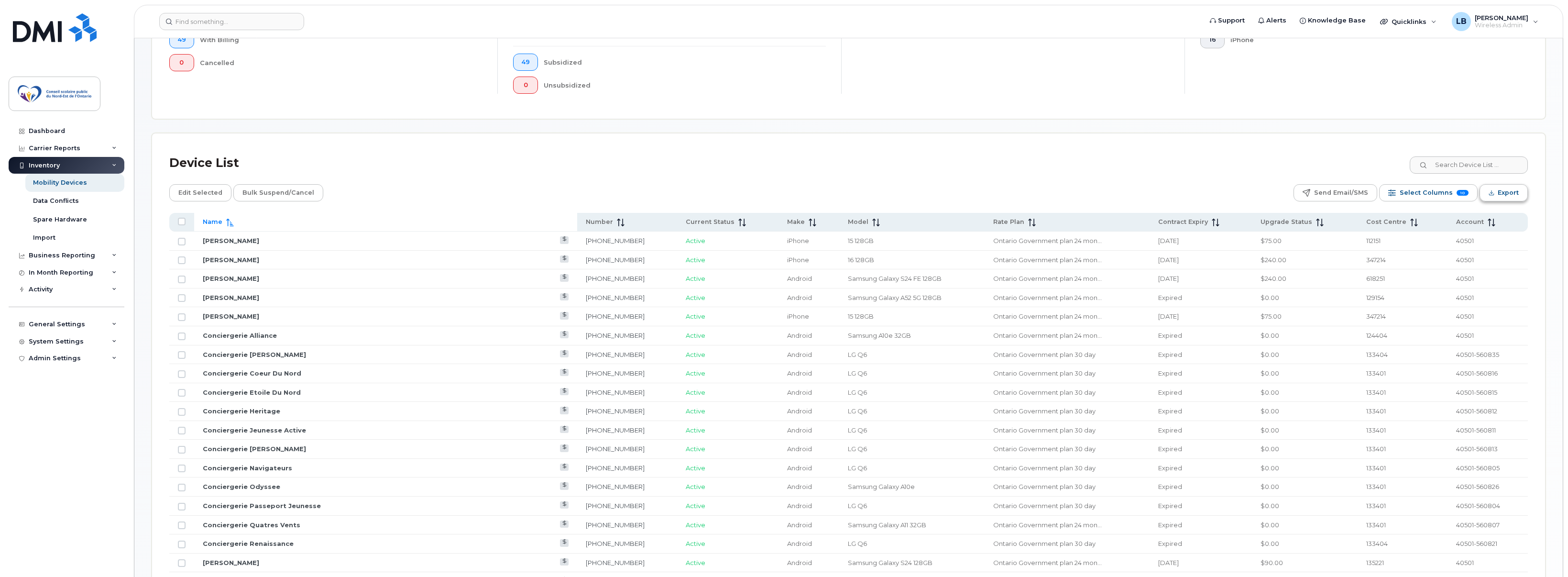
click at [1490, 194] on icon "Export" at bounding box center [1492, 193] width 6 height 6
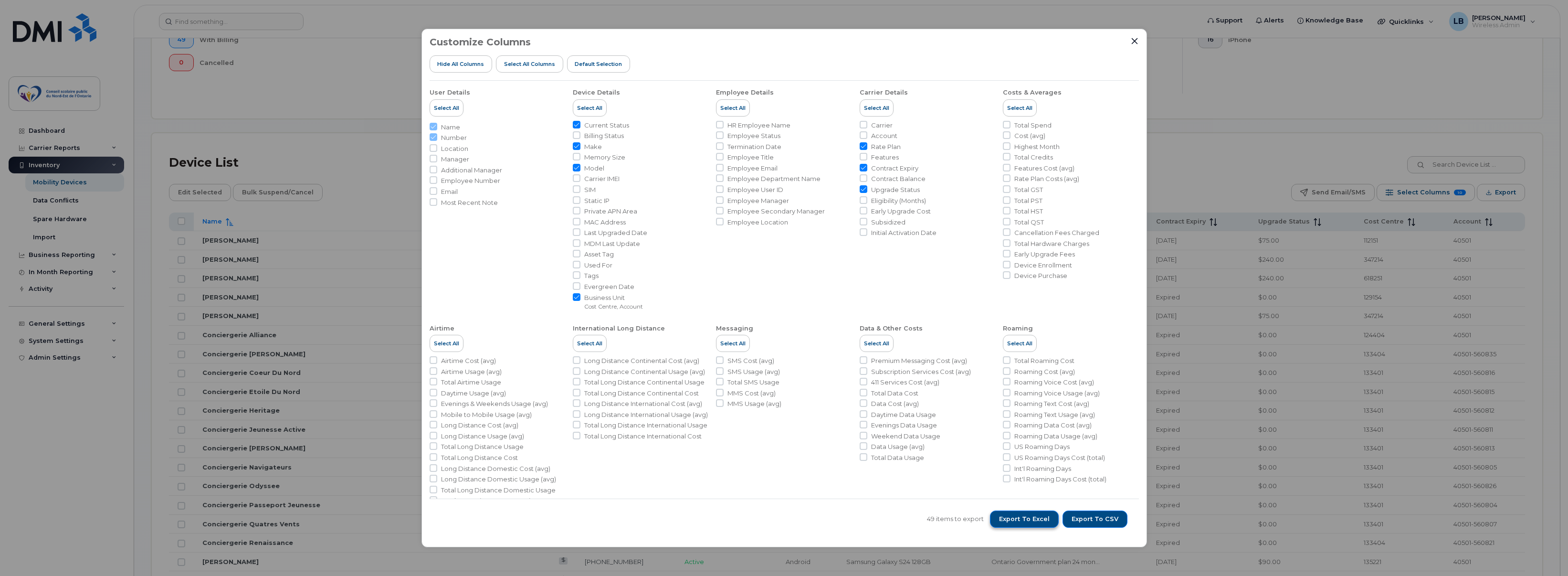
click at [1049, 521] on span "Export to Excel" at bounding box center [1024, 519] width 51 height 9
click at [1133, 39] on icon "Close" at bounding box center [1135, 41] width 8 height 8
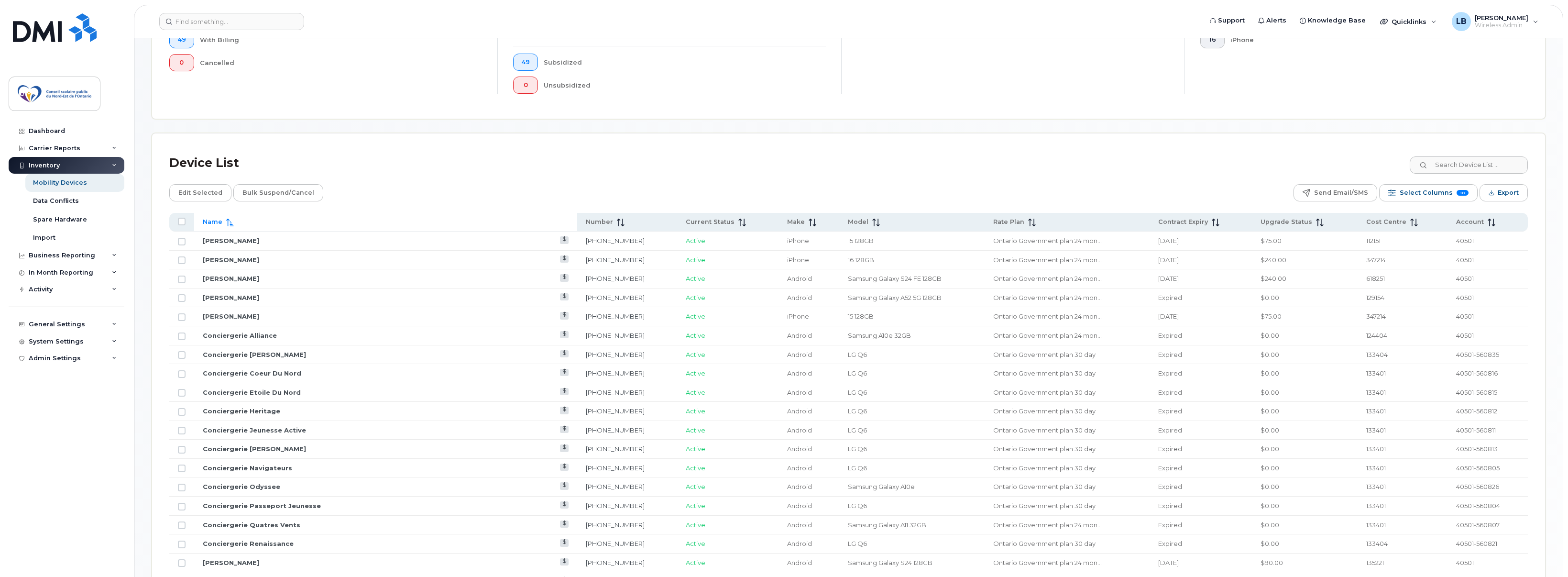
click at [571, 173] on div "Device List" at bounding box center [849, 163] width 1359 height 25
